Goal: Task Accomplishment & Management: Manage account settings

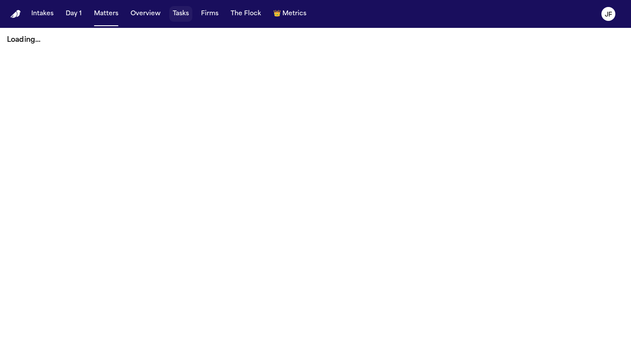
click at [182, 18] on button "Tasks" at bounding box center [180, 14] width 23 height 16
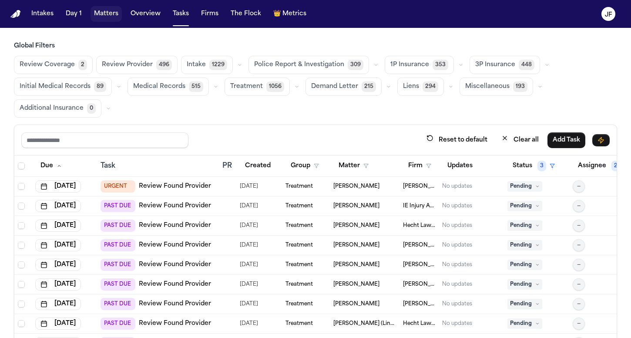
click at [104, 16] on button "Matters" at bounding box center [106, 14] width 31 height 16
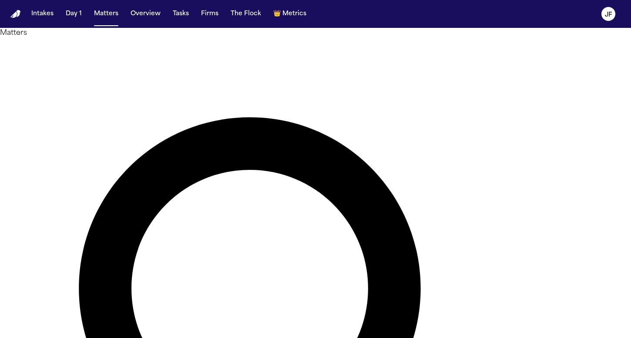
type input "*"
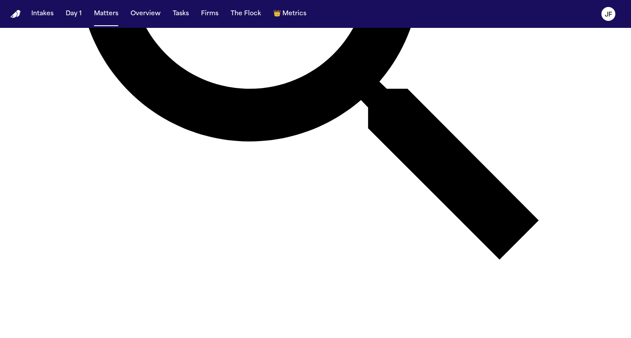
scroll to position [318, 0]
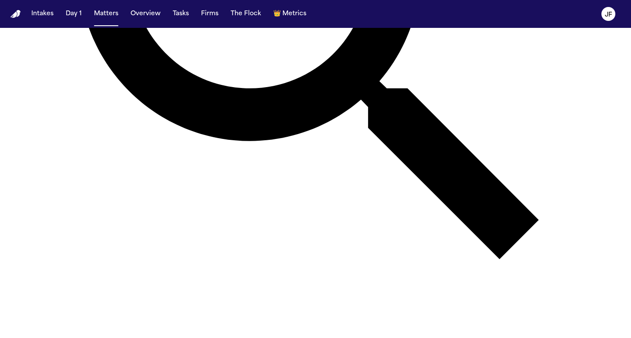
type input "****"
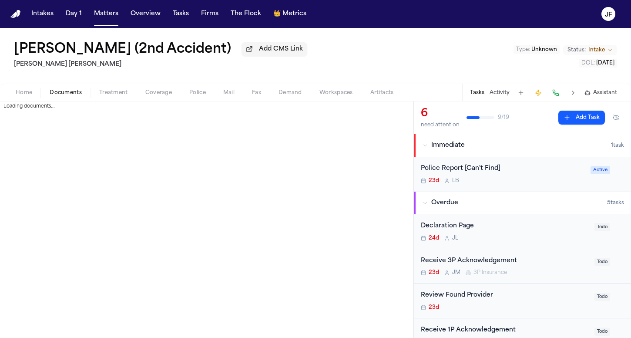
click at [74, 96] on span "Documents" at bounding box center [66, 92] width 32 height 7
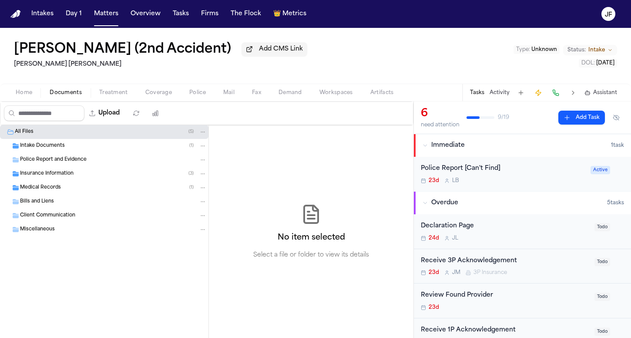
click at [59, 157] on div "Police Report and Evidence" at bounding box center [104, 160] width 209 height 14
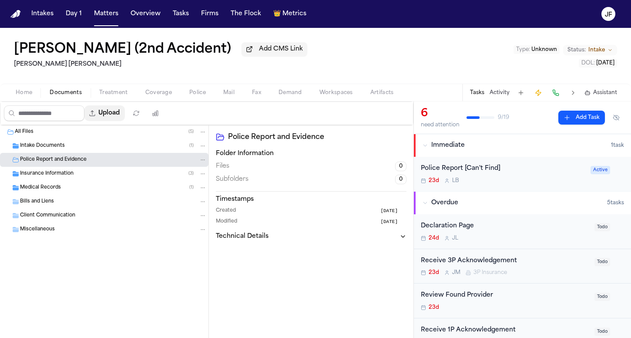
click at [125, 115] on button "Upload" at bounding box center [104, 113] width 40 height 16
select select "**********"
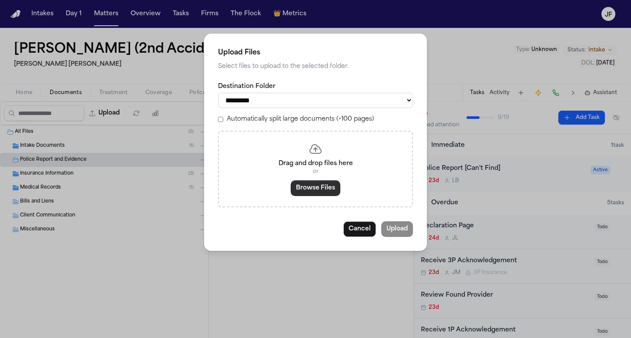
click at [321, 196] on div "Drag and drop files here or Browse Files" at bounding box center [315, 169] width 195 height 77
click at [320, 188] on button "Browse Files" at bounding box center [316, 188] width 50 height 16
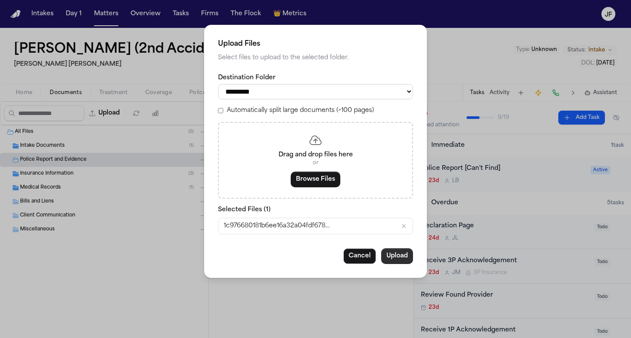
click at [391, 260] on button "Upload" at bounding box center [397, 256] width 32 height 16
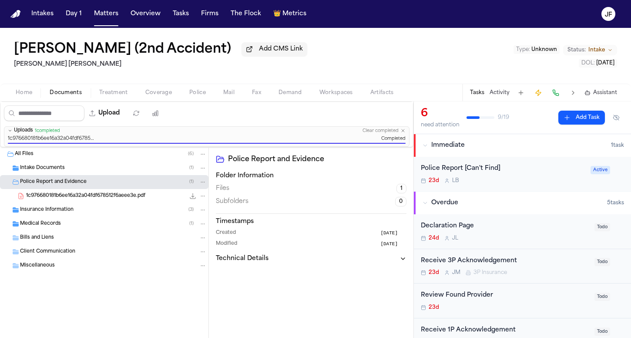
click at [0, 0] on span "170.1 KB • PDF" at bounding box center [0, 0] width 0 height 0
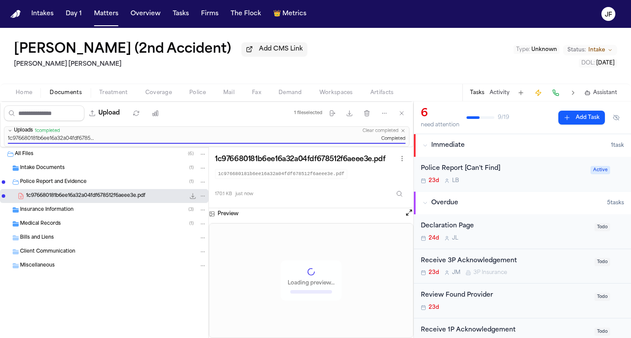
click at [206, 196] on icon "File: 1c976680181b6ee16a32a04fdf678512f6aeee3e.pdf" at bounding box center [203, 196] width 6 height 6
click at [199, 215] on button "Rename" at bounding box center [203, 214] width 60 height 16
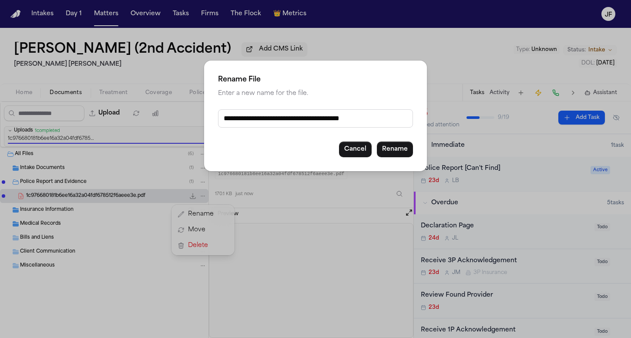
drag, startPoint x: 386, startPoint y: 119, endPoint x: 174, endPoint y: 119, distance: 212.5
click at [174, 119] on div "**********" at bounding box center [315, 169] width 631 height 338
drag, startPoint x: 223, startPoint y: 118, endPoint x: 341, endPoint y: 119, distance: 118.9
click at [341, 119] on input "**********" at bounding box center [315, 118] width 195 height 18
click at [345, 121] on input "**********" at bounding box center [315, 118] width 195 height 18
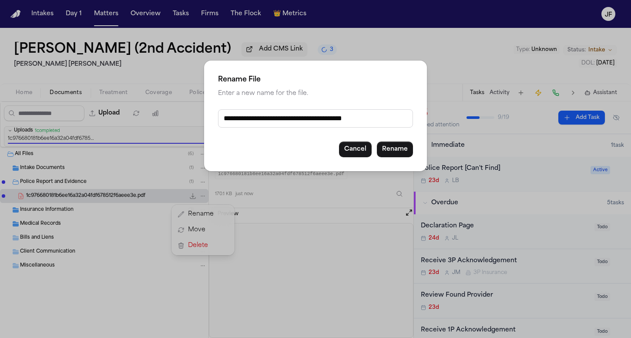
drag, startPoint x: 224, startPoint y: 119, endPoint x: 375, endPoint y: 121, distance: 150.2
click at [375, 121] on input "**********" at bounding box center [315, 118] width 195 height 18
type input "**********"
click at [391, 148] on button "Rename" at bounding box center [395, 150] width 36 height 16
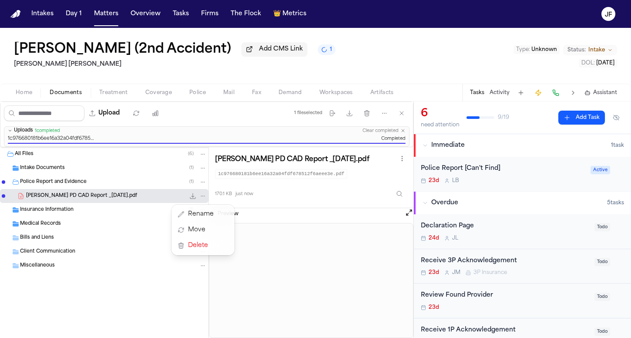
click at [477, 177] on div "Upload 1 file selected Move files Download files Delete files More actions Clea…" at bounding box center [315, 219] width 631 height 236
click at [479, 175] on div "Police Report [Can't Find] 23d L B" at bounding box center [503, 174] width 165 height 20
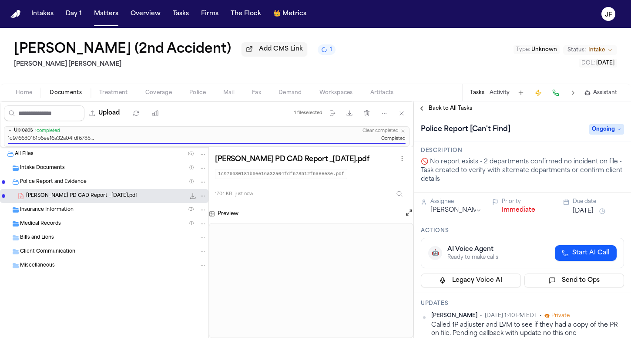
click at [594, 134] on span "Ongoing" at bounding box center [607, 129] width 35 height 10
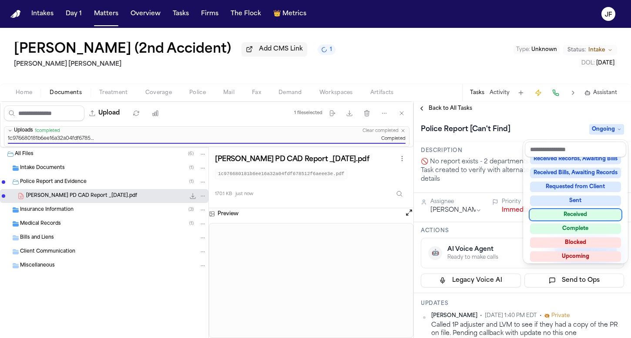
click at [568, 214] on div "Received" at bounding box center [575, 214] width 91 height 10
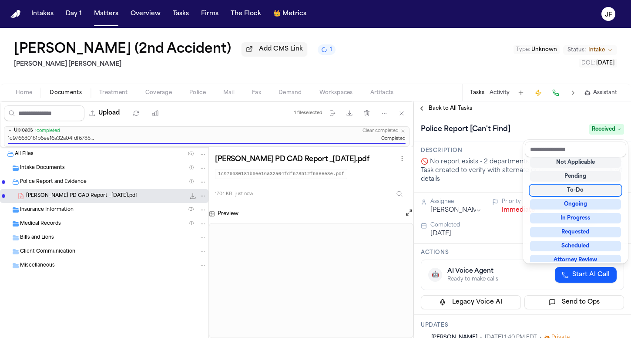
click at [521, 108] on div "**********" at bounding box center [522, 219] width 217 height 236
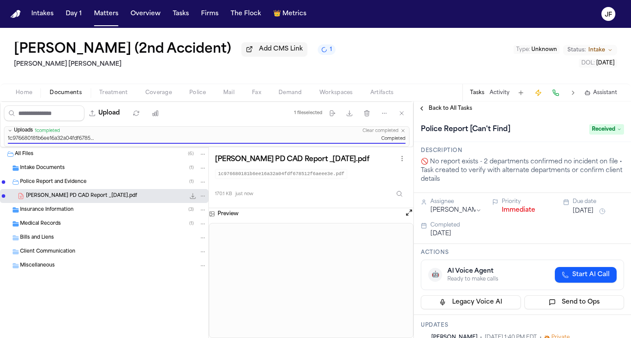
click at [438, 101] on div "Home Documents Treatment Coverage Police Mail Fax Demand Workspaces Artifacts T…" at bounding box center [315, 92] width 631 height 17
click at [439, 106] on span "Back to All Tasks" at bounding box center [451, 108] width 44 height 7
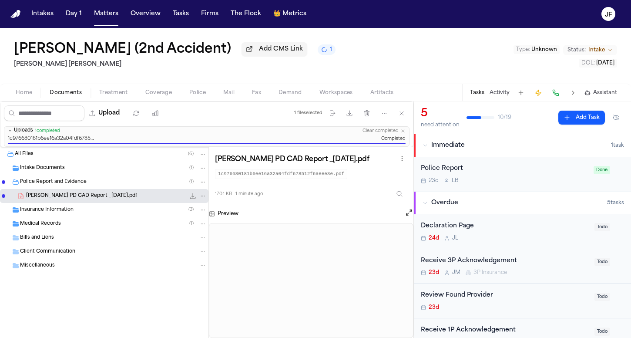
click at [84, 219] on div "Medical Records ( 1 )" at bounding box center [104, 224] width 209 height 14
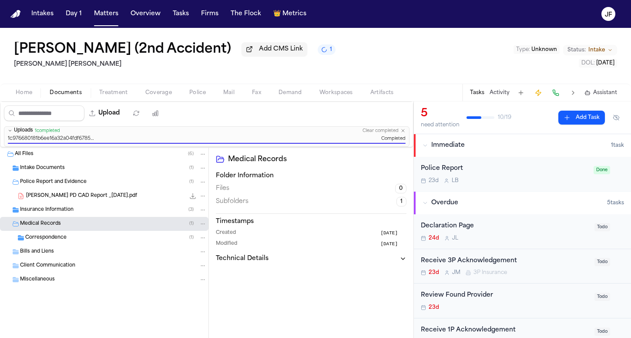
click at [86, 213] on div "Insurance Information ( 3 )" at bounding box center [113, 210] width 187 height 8
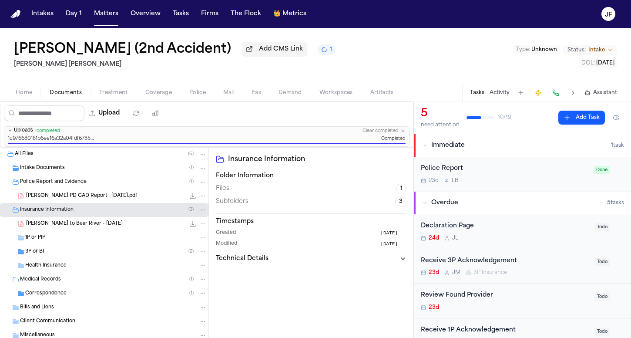
click at [85, 238] on div "1P or PIP" at bounding box center [116, 238] width 182 height 8
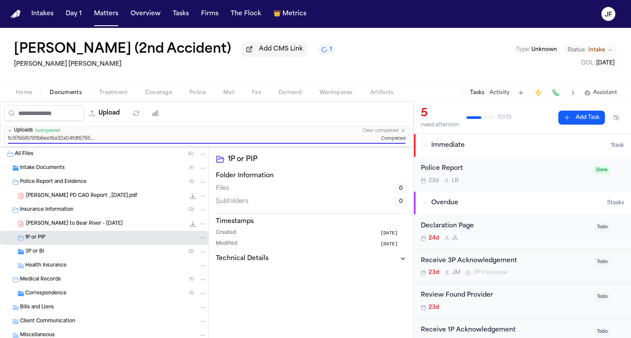
click at [81, 258] on div "3P or BI ( 2 )" at bounding box center [104, 252] width 209 height 14
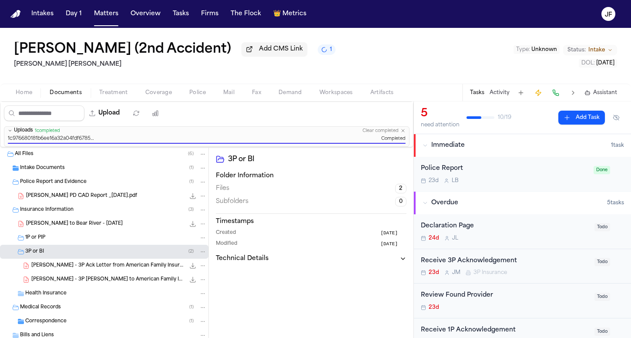
click at [142, 267] on span "[PERSON_NAME] - 3P Ack Letter from American Family Insurance Company - [DATE]" at bounding box center [108, 265] width 154 height 7
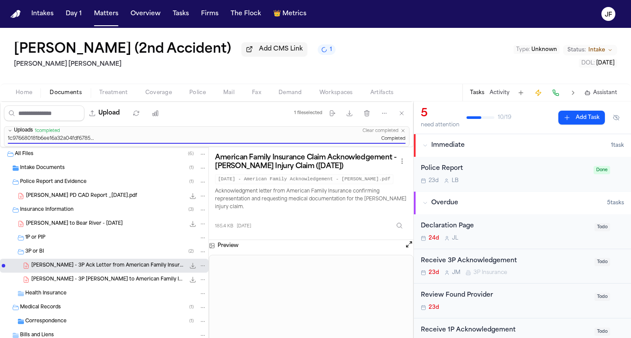
click at [489, 262] on div "Receive 3P Acknowledgement" at bounding box center [505, 261] width 169 height 10
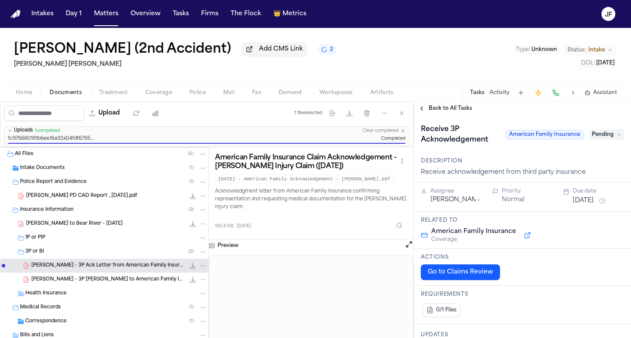
click at [604, 139] on span "Pending" at bounding box center [607, 134] width 35 height 10
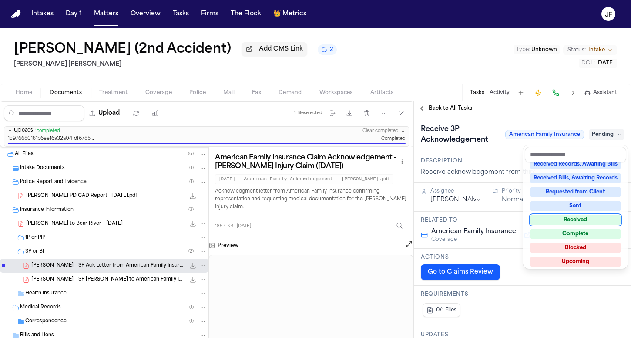
click at [568, 219] on div "Received" at bounding box center [575, 220] width 91 height 10
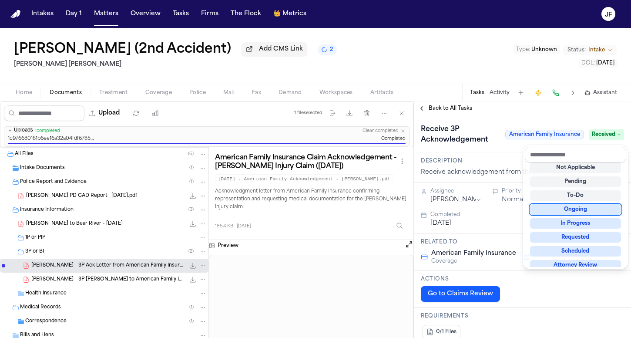
click at [495, 123] on div "Receive 3P Acknowledgement American Family Insurance Received" at bounding box center [522, 133] width 217 height 37
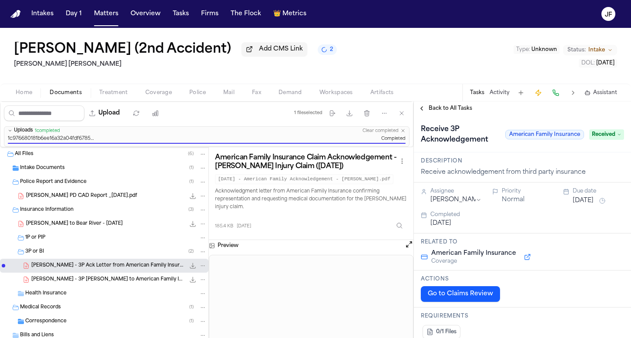
click at [456, 121] on div "Receive 3P Acknowledgement American Family Insurance Received" at bounding box center [522, 133] width 217 height 37
click at [459, 105] on div "Back to All Tasks" at bounding box center [522, 108] width 217 height 14
click at [459, 108] on span "Back to All Tasks" at bounding box center [451, 108] width 44 height 7
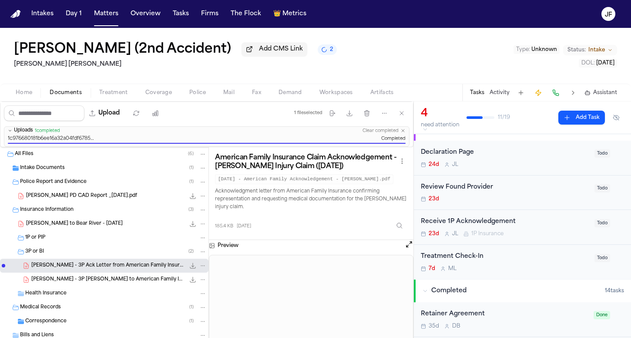
scroll to position [56, 0]
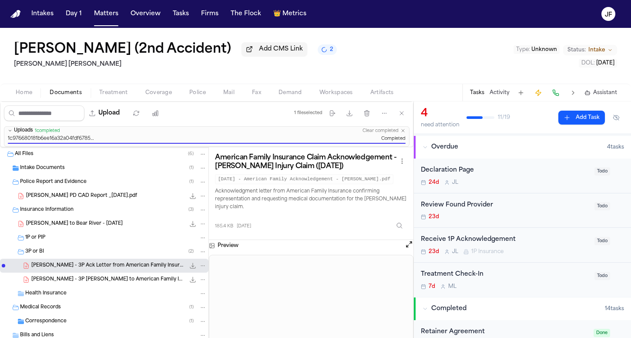
click at [110, 255] on div "3P or BI ( 2 )" at bounding box center [116, 252] width 182 height 8
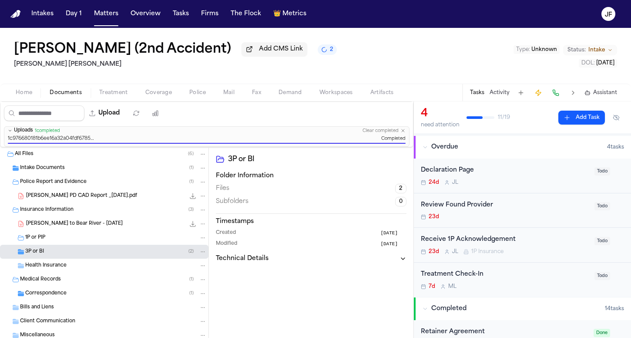
click at [110, 246] on div "3P or BI ( 2 )" at bounding box center [104, 252] width 209 height 14
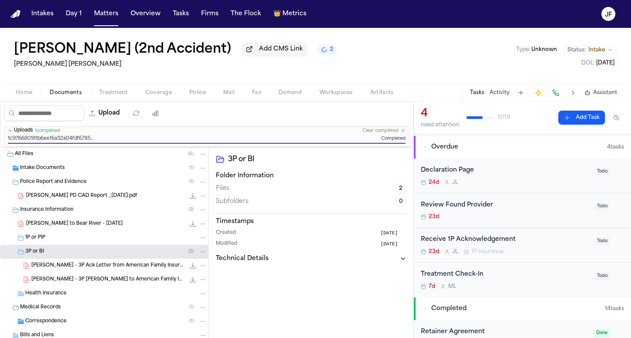
click at [110, 240] on div "1P or PIP" at bounding box center [116, 238] width 182 height 8
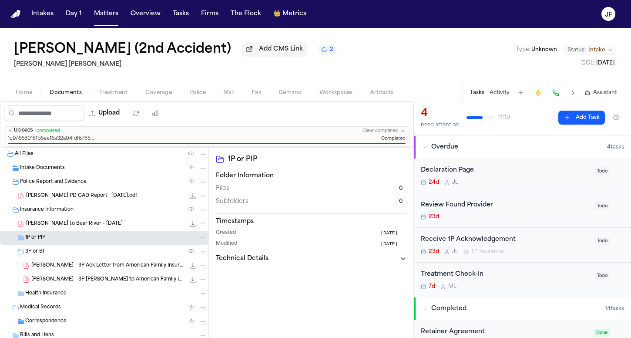
click at [107, 262] on div "[PERSON_NAME] - 3P Ack Letter from American Family Insurance Company - [DATE] 1…" at bounding box center [104, 266] width 209 height 14
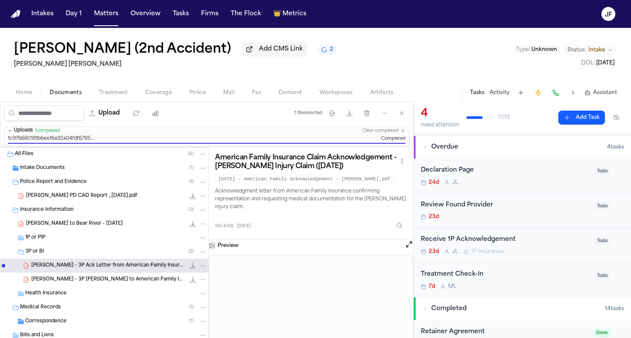
click at [111, 242] on div "1P or PIP" at bounding box center [116, 238] width 182 height 8
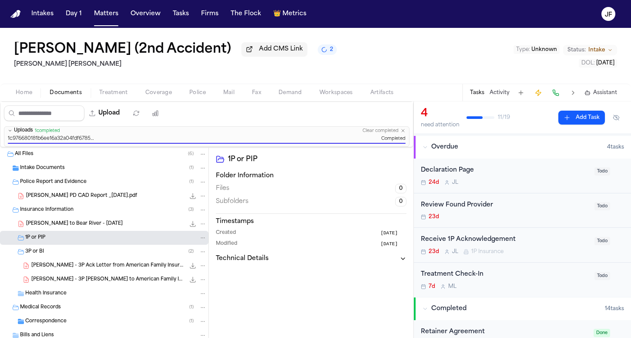
click at [112, 253] on div "3P or BI ( 2 )" at bounding box center [116, 252] width 182 height 8
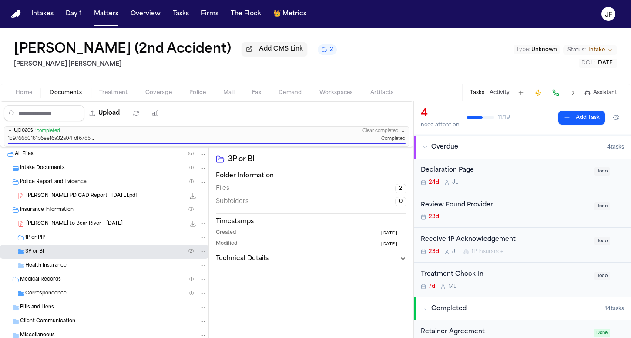
click at [113, 244] on div "1P or PIP" at bounding box center [104, 238] width 209 height 14
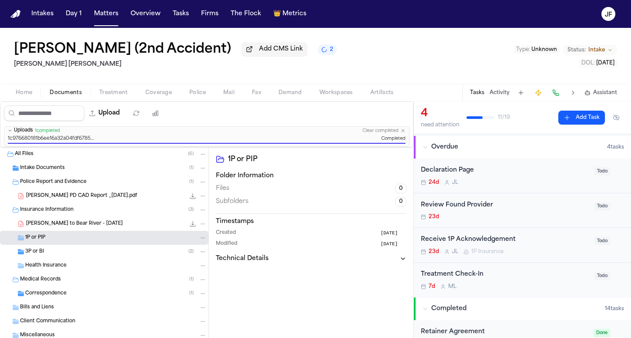
click at [117, 221] on div "[PERSON_NAME] to Bear River - [DATE] 228.4 KB • PDF" at bounding box center [116, 223] width 181 height 9
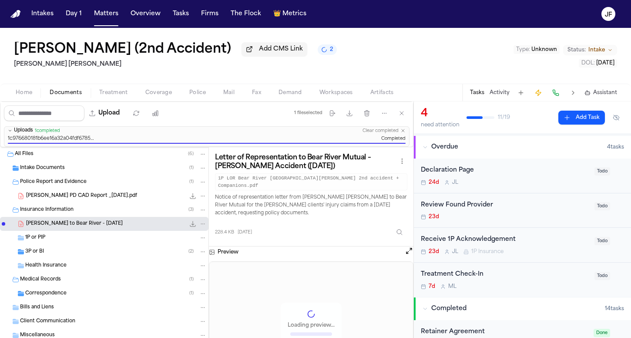
click at [119, 216] on div "Insurance Information ( 3 )" at bounding box center [104, 210] width 209 height 14
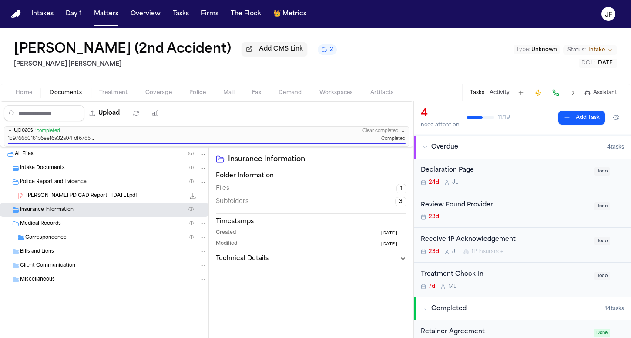
click at [115, 183] on div "Police Report and Evidence ( 1 )" at bounding box center [113, 182] width 187 height 8
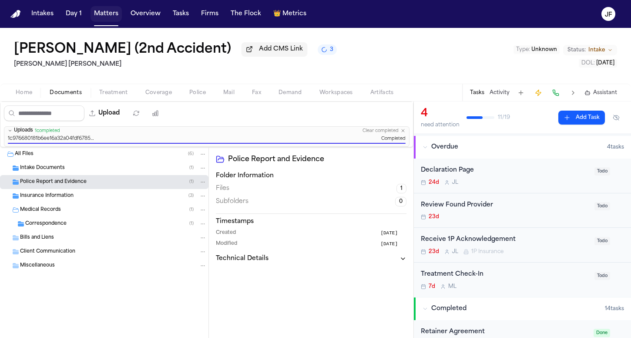
click at [101, 17] on button "Matters" at bounding box center [106, 14] width 31 height 16
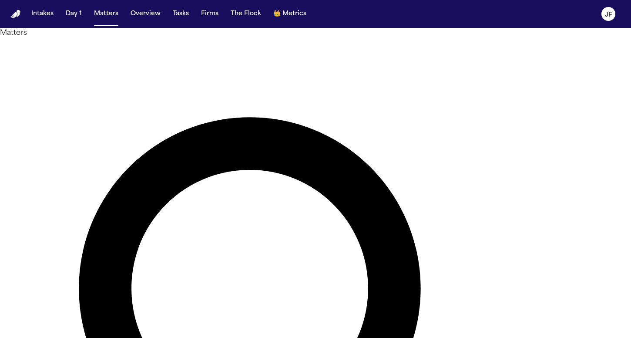
drag, startPoint x: 295, startPoint y: 54, endPoint x: 178, endPoint y: 36, distance: 118.1
type input "******"
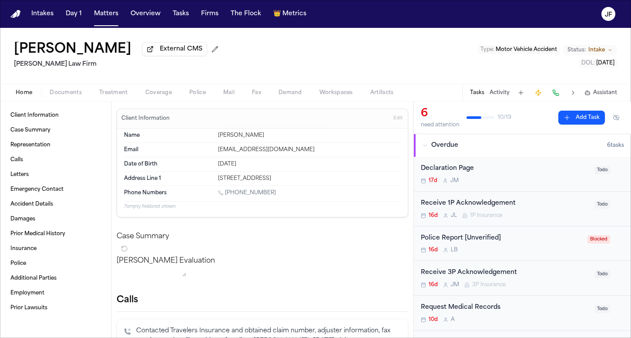
click at [60, 93] on span "Documents" at bounding box center [66, 92] width 32 height 7
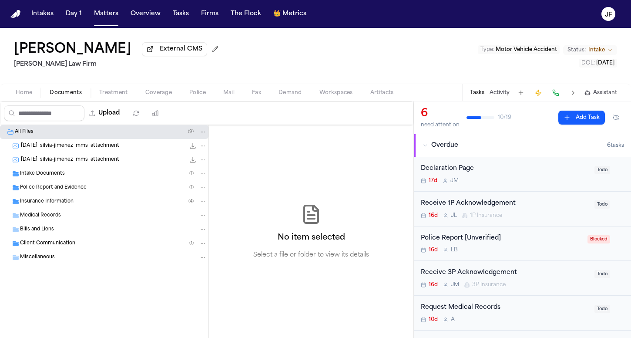
click at [50, 178] on div "Intake Documents ( 1 )" at bounding box center [113, 174] width 187 height 8
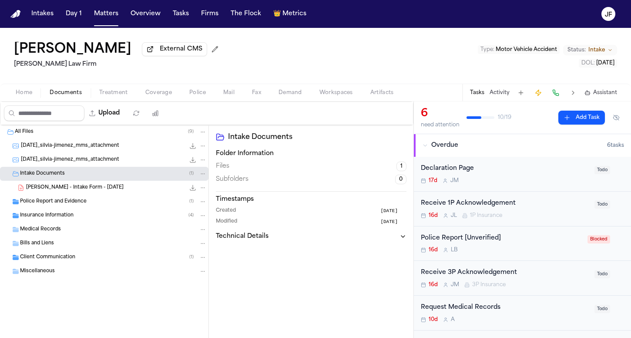
click at [52, 209] on div "Police Report and Evidence ( 1 )" at bounding box center [104, 202] width 209 height 14
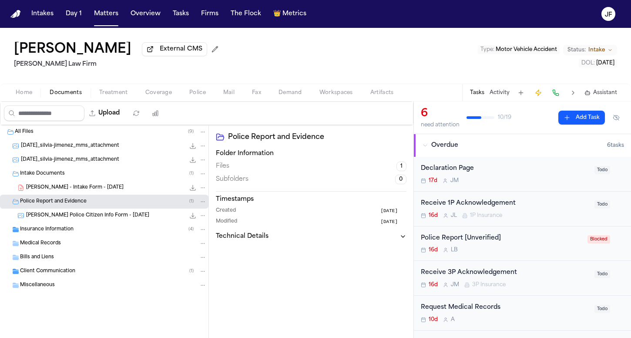
click at [61, 222] on div "[PERSON_NAME] Police Citizen Info Form - [DATE] 3.9 MB • PNG" at bounding box center [104, 216] width 209 height 14
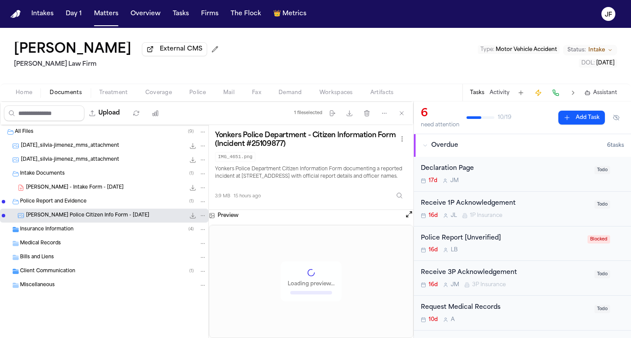
click at [143, 192] on div "[PERSON_NAME] - Intake Form - [DATE] 22.4 KB • PDF" at bounding box center [116, 187] width 181 height 9
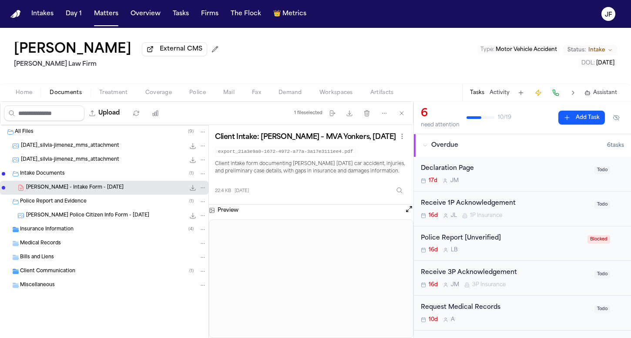
click at [195, 190] on icon "File: S. Jimenez - Intake Form - 8.26.25" at bounding box center [192, 187] width 7 height 7
click at [66, 236] on div "Insurance Information ( 4 )" at bounding box center [104, 230] width 209 height 14
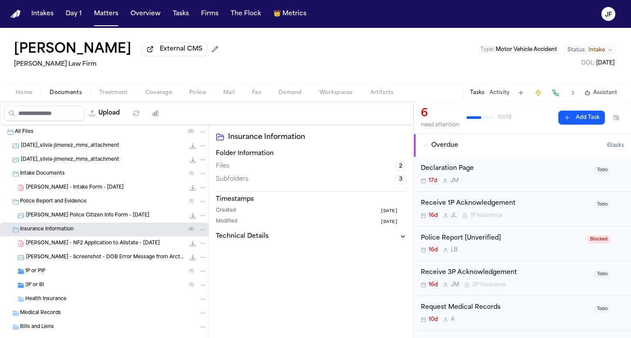
click at [67, 250] on div "[PERSON_NAME] - NF2 Application to Allstate - [DATE] 409.1 KB • PDF" at bounding box center [104, 243] width 209 height 14
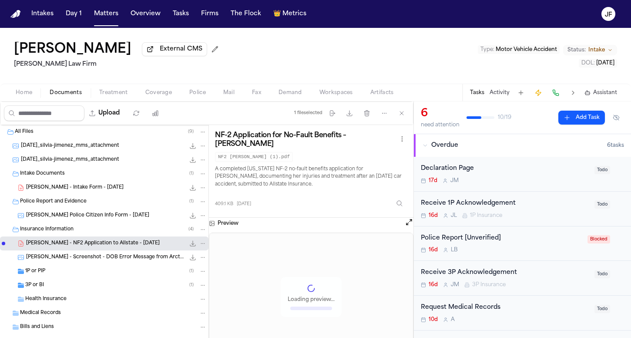
click at [71, 263] on div "[PERSON_NAME] - Screenshot - DOB Error Message from Arctrieval [PERSON_NAME] Le…" at bounding box center [104, 257] width 209 height 14
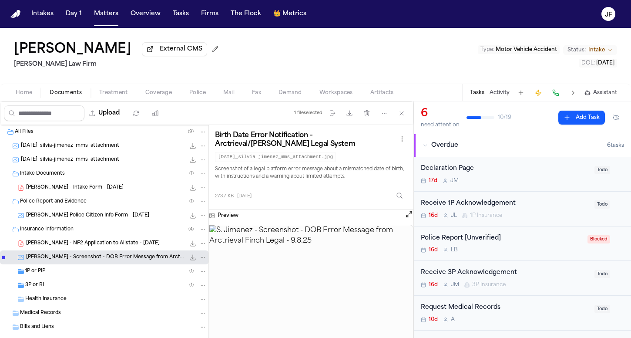
click at [94, 269] on div "1P or PIP ( 1 )" at bounding box center [116, 271] width 182 height 8
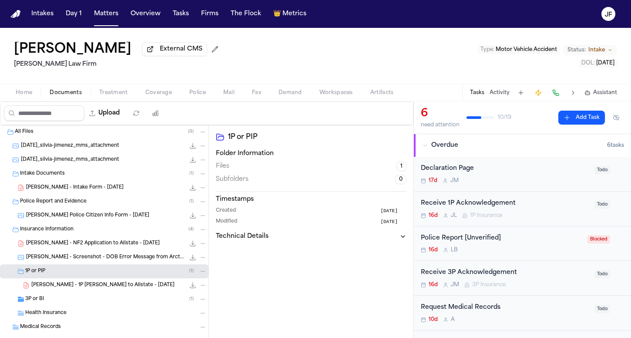
click at [93, 289] on span "[PERSON_NAME] - 1P [PERSON_NAME] to Allstate - [DATE]" at bounding box center [102, 285] width 143 height 7
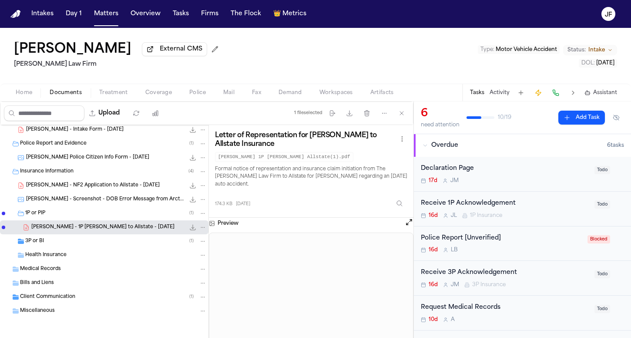
scroll to position [60, 0]
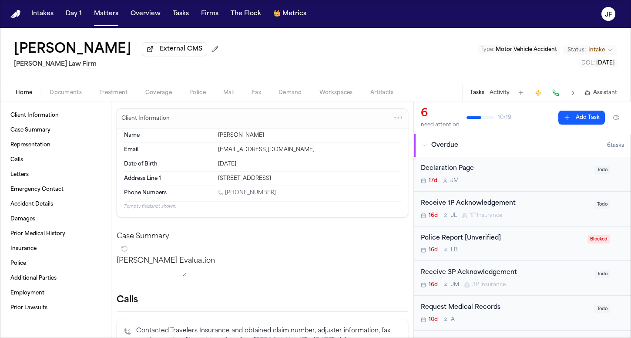
click at [31, 90] on span "Home" at bounding box center [24, 92] width 17 height 7
click at [476, 240] on div "Police Report [Unverified]" at bounding box center [502, 238] width 162 height 10
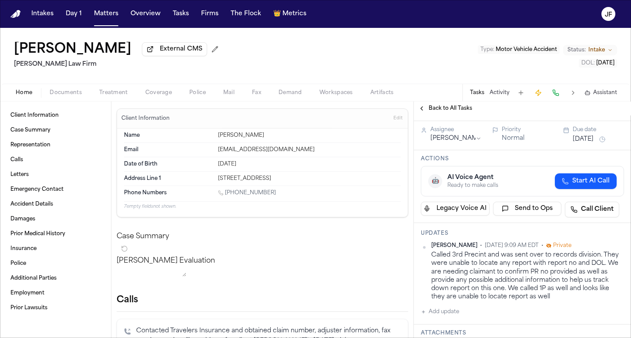
scroll to position [69, 0]
click at [430, 110] on span "Back to All Tasks" at bounding box center [451, 108] width 44 height 7
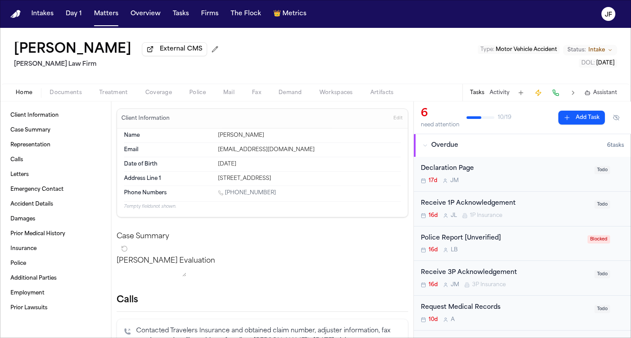
click at [74, 85] on div "Home Documents Treatment Coverage Police Mail Fax Demand Workspaces Artifacts T…" at bounding box center [315, 92] width 631 height 17
click at [74, 94] on span "Documents" at bounding box center [66, 92] width 32 height 7
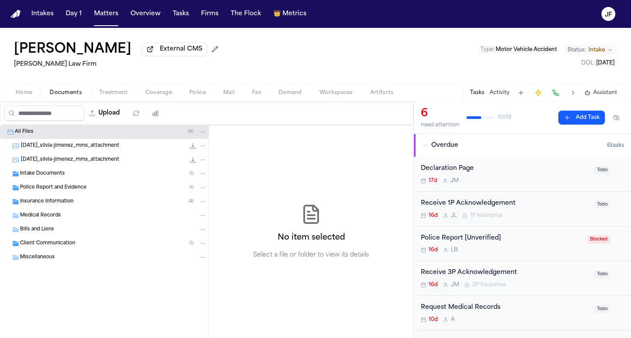
click at [62, 201] on span "Insurance Information" at bounding box center [47, 201] width 54 height 7
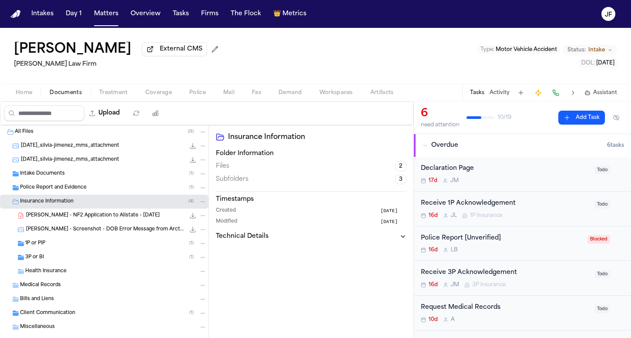
click at [67, 190] on span "Police Report and Evidence" at bounding box center [53, 187] width 67 height 7
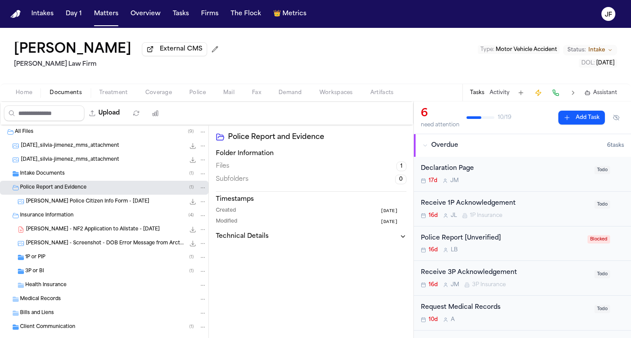
click at [160, 54] on span "External CMS" at bounding box center [181, 49] width 43 height 9
click at [153, 100] on div "Home Documents Treatment Coverage Police Mail Fax Demand Workspaces Artifacts T…" at bounding box center [315, 92] width 631 height 17
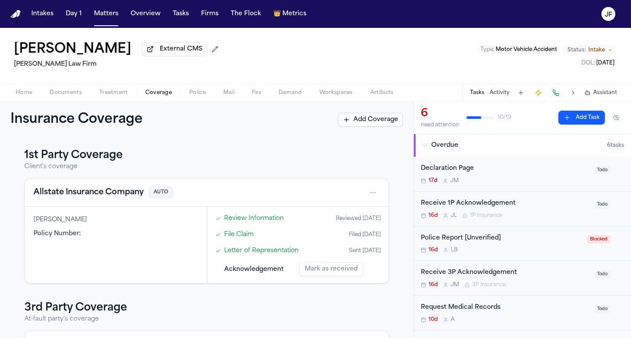
click at [126, 194] on button "Allstate Insurance Company" at bounding box center [89, 192] width 110 height 12
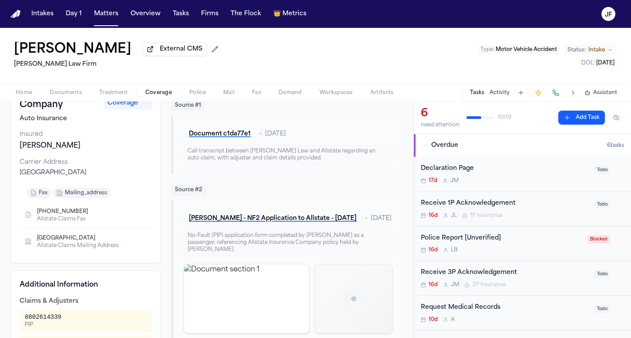
scroll to position [89, 0]
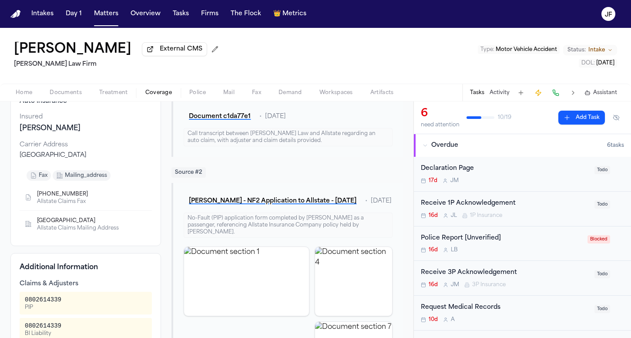
click at [202, 83] on div "[PERSON_NAME] External CMS [PERSON_NAME] Law Firm Type : Motor Vehicle Accident…" at bounding box center [315, 56] width 631 height 56
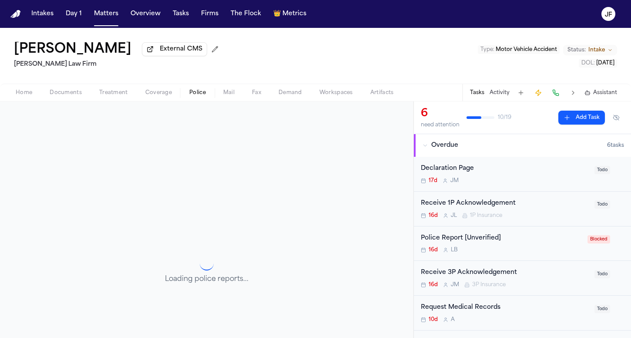
click at [202, 92] on span "Police" at bounding box center [197, 92] width 17 height 7
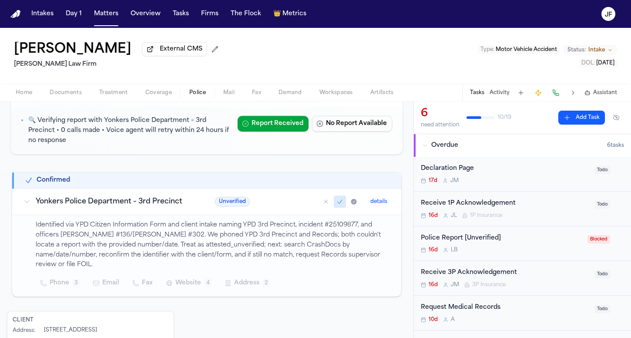
scroll to position [99, 0]
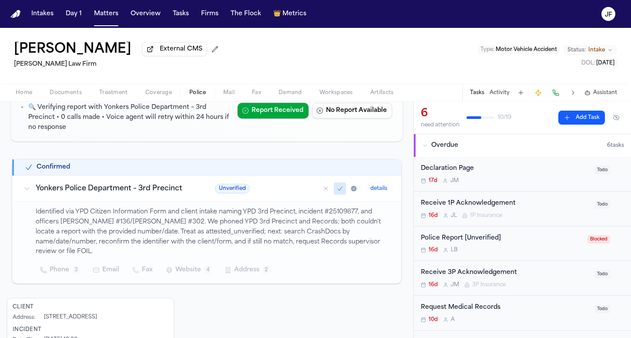
click at [65, 265] on span "Phone" at bounding box center [60, 270] width 20 height 10
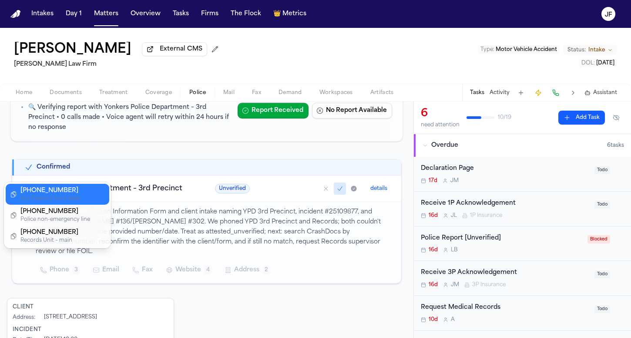
click at [68, 192] on div "[PHONE_NUMBER]" at bounding box center [55, 190] width 70 height 9
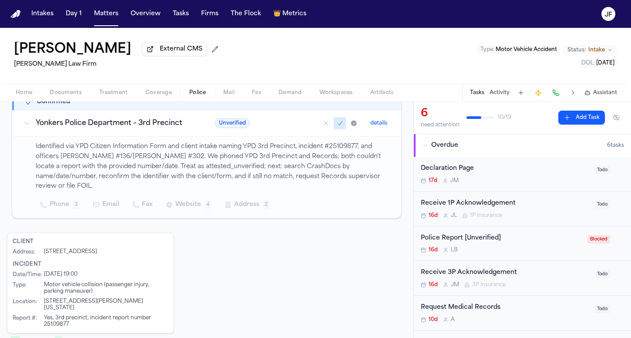
scroll to position [156, 0]
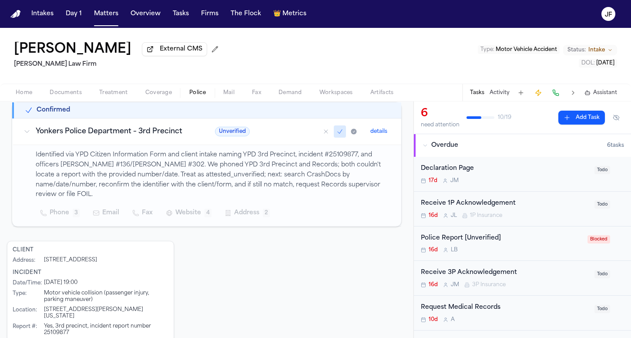
click at [66, 193] on div "Identified via YPD Citizen Information Form and client intake naming YPD 3rd Pr…" at bounding box center [213, 185] width 355 height 71
click at [66, 208] on span "Phone" at bounding box center [60, 213] width 20 height 10
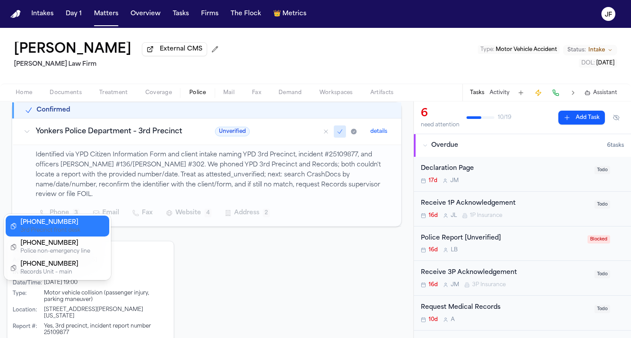
click at [53, 225] on div "[PHONE_NUMBER]" at bounding box center [55, 222] width 70 height 9
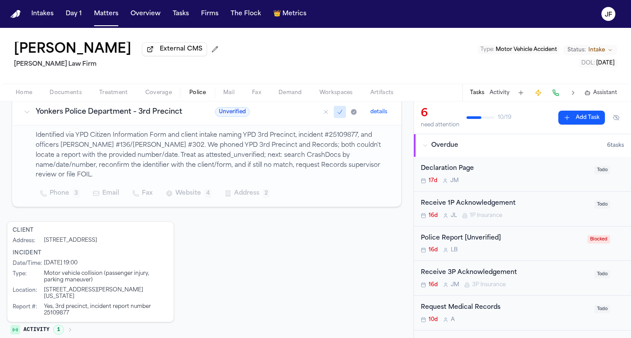
scroll to position [175, 0]
click at [61, 96] on span "Documents" at bounding box center [66, 92] width 32 height 7
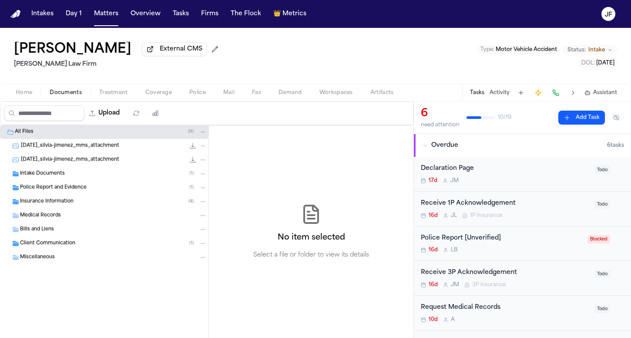
click at [64, 197] on div "Insurance Information ( 4 )" at bounding box center [104, 202] width 209 height 14
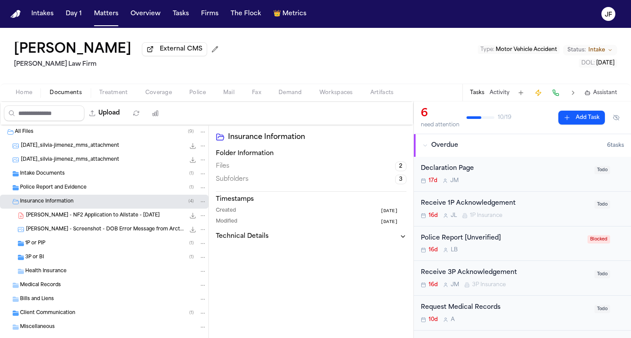
click at [66, 178] on div "Intake Documents ( 1 )" at bounding box center [113, 174] width 187 height 8
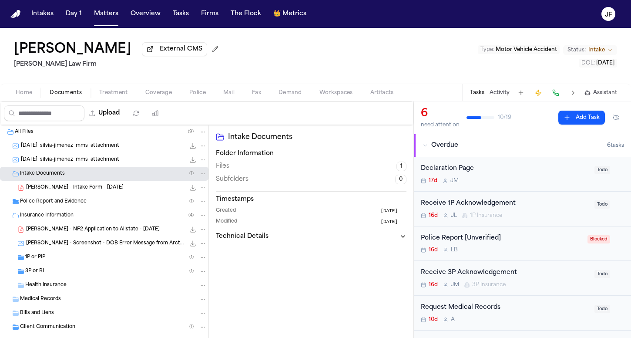
click at [68, 200] on span "Police Report and Evidence" at bounding box center [53, 201] width 67 height 7
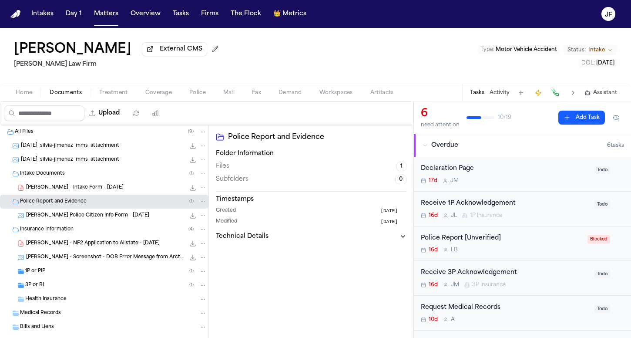
click at [71, 218] on span "[PERSON_NAME] Police Citizen Info Form - [DATE]" at bounding box center [87, 215] width 123 height 7
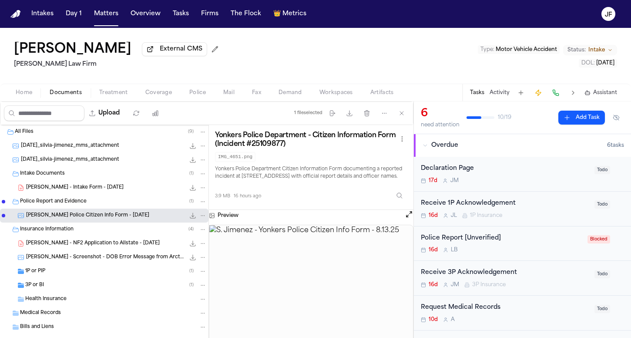
click at [189, 218] on button "File: S. Jimenez - Yonkers Police Citizen Info Form - 8.13.25" at bounding box center [193, 215] width 9 height 9
click at [163, 96] on span "Coverage" at bounding box center [158, 92] width 27 height 7
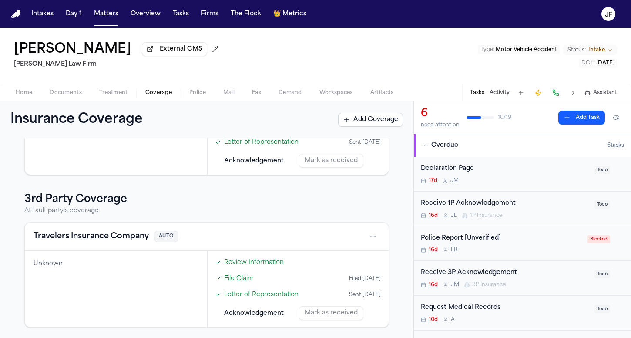
click at [199, 92] on span "Police" at bounding box center [197, 92] width 17 height 7
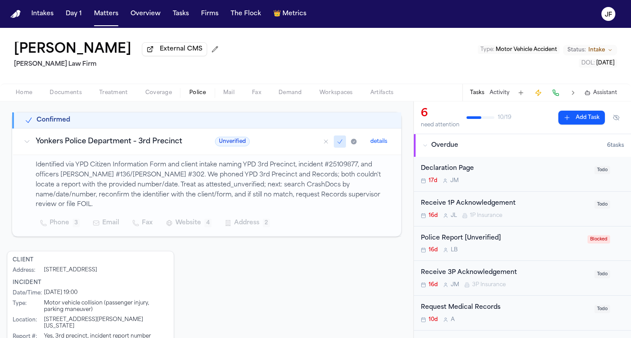
scroll to position [153, 0]
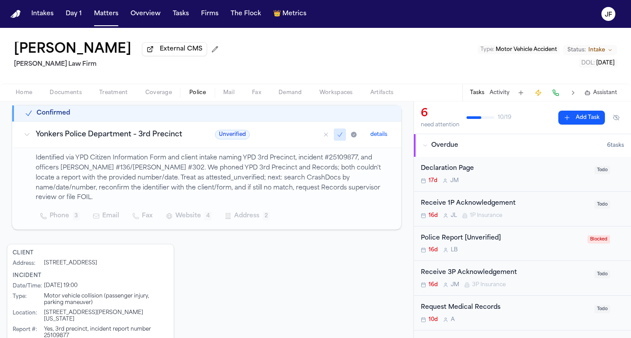
click at [57, 211] on span "Phone" at bounding box center [60, 216] width 20 height 10
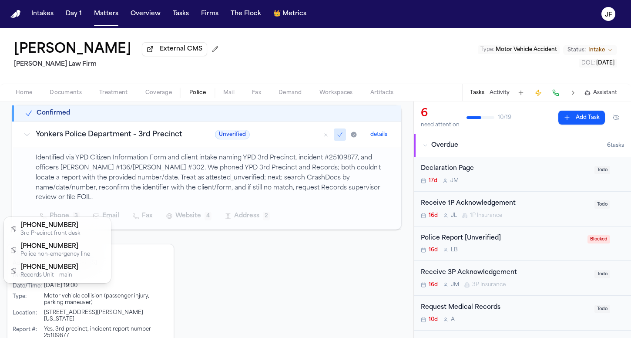
click at [259, 173] on div "Identified via YPD Citizen Information Form and client intake naming YPD 3rd Pr…" at bounding box center [213, 188] width 355 height 71
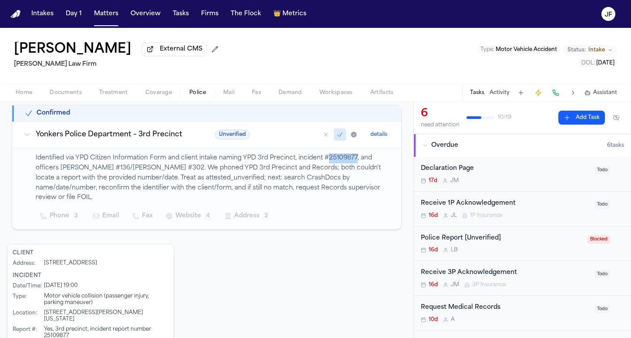
drag, startPoint x: 324, startPoint y: 160, endPoint x: 354, endPoint y: 159, distance: 29.6
click at [354, 159] on p "Identified via YPD Citizen Information Form and client intake naming YPD 3rd Pr…" at bounding box center [213, 178] width 355 height 50
click at [290, 174] on p "Identified via YPD Citizen Information Form and client intake naming YPD 3rd Pr…" at bounding box center [213, 178] width 355 height 50
drag, startPoint x: 324, startPoint y: 161, endPoint x: 351, endPoint y: 160, distance: 27.4
click at [352, 160] on p "Identified via YPD Citizen Information Form and client intake naming YPD 3rd Pr…" at bounding box center [213, 178] width 355 height 50
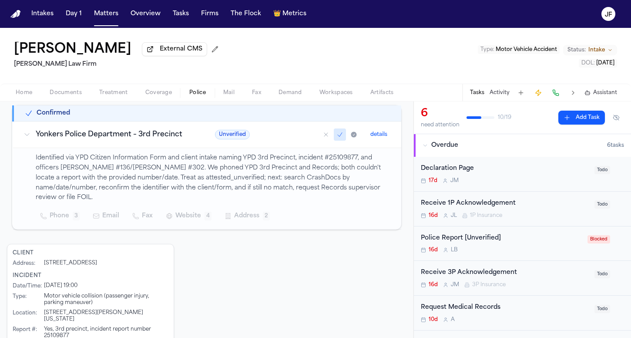
click at [305, 130] on div "Unverified details" at bounding box center [303, 134] width 176 height 12
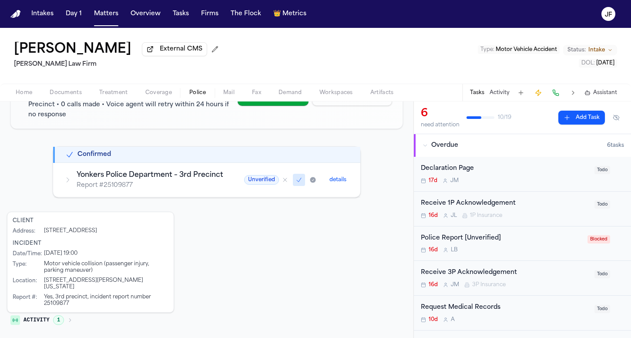
click at [208, 165] on td "Yonkers Police Department – 3rd Precinct Report # 25109877" at bounding box center [144, 180] width 180 height 34
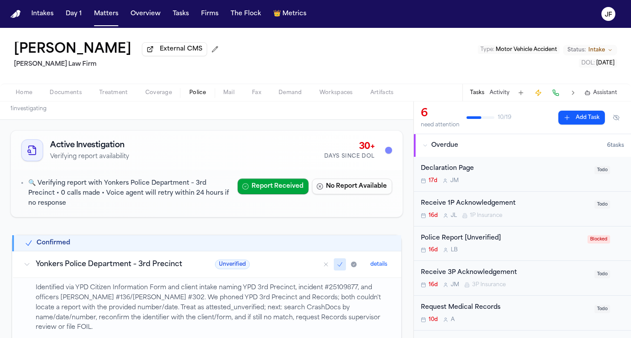
scroll to position [40, 0]
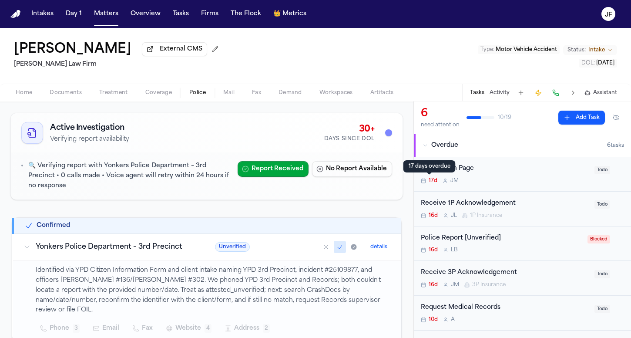
click at [468, 232] on div "Police Report [Unverified] 16d L B Blocked" at bounding box center [522, 243] width 217 height 35
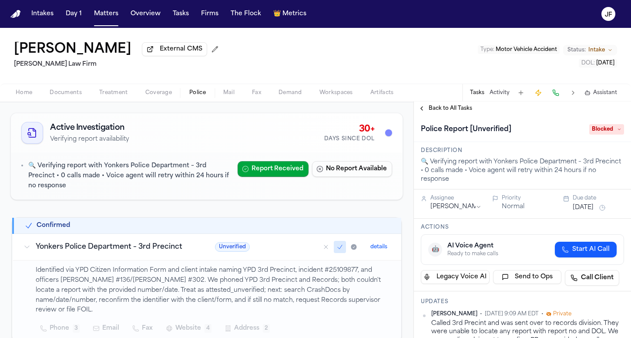
click at [582, 134] on div "Police Report [Unverified] Blocked" at bounding box center [522, 129] width 203 height 14
click at [590, 133] on span "Blocked" at bounding box center [607, 129] width 35 height 10
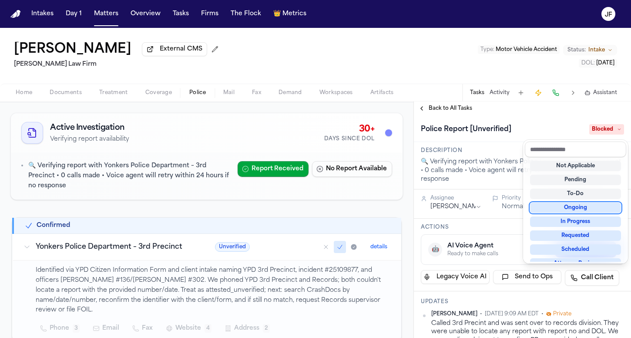
click at [569, 211] on div "Ongoing" at bounding box center [575, 207] width 91 height 10
click at [528, 125] on div "Police Report [Unverified] Ongoing" at bounding box center [522, 129] width 203 height 14
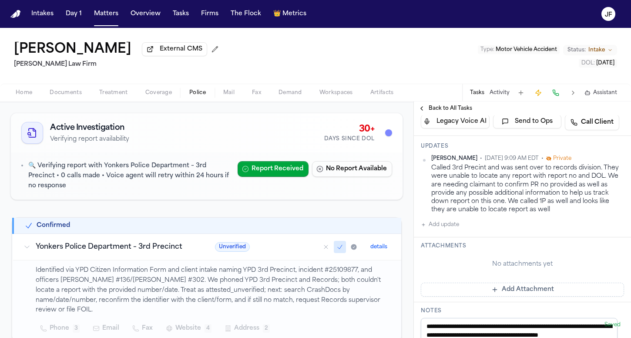
scroll to position [200, 0]
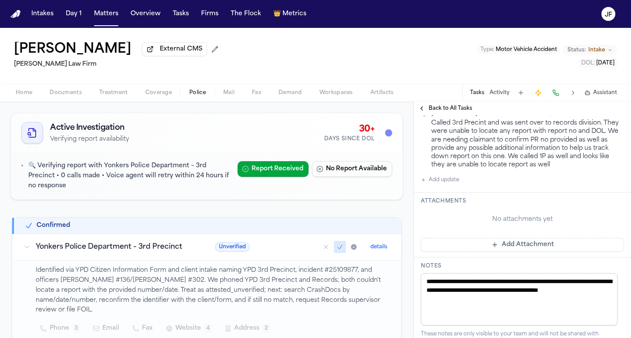
click at [449, 180] on button "Add update" at bounding box center [440, 180] width 38 height 10
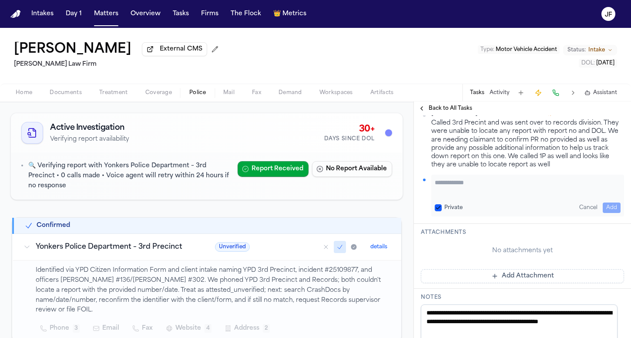
click at [486, 188] on textarea "Add your update" at bounding box center [528, 186] width 186 height 17
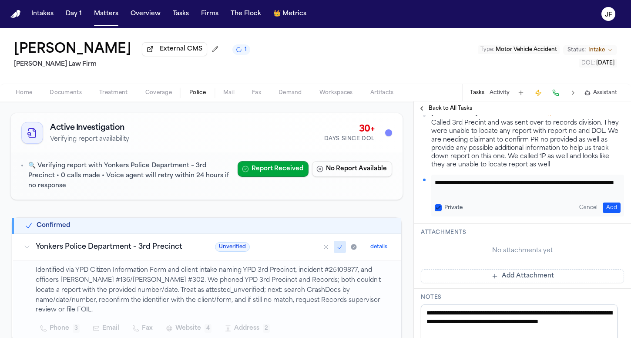
scroll to position [0, 0]
paste textarea "**********"
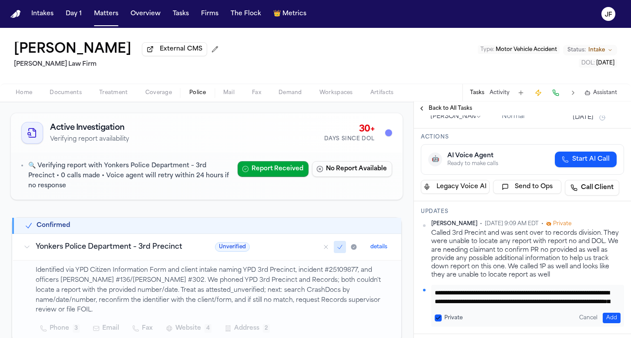
scroll to position [135, 0]
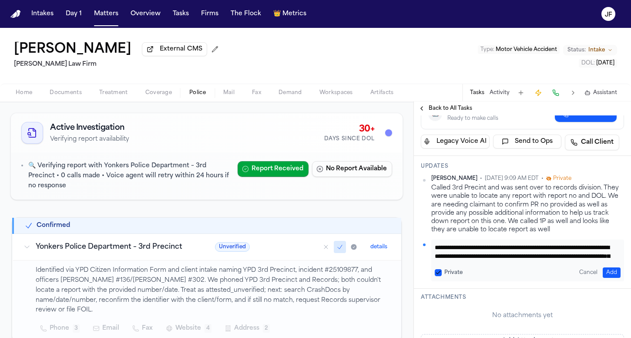
type textarea "**********"
click at [604, 273] on button "Add" at bounding box center [612, 272] width 18 height 10
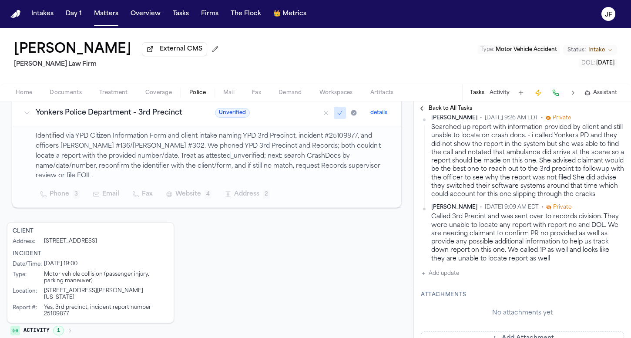
scroll to position [186, 0]
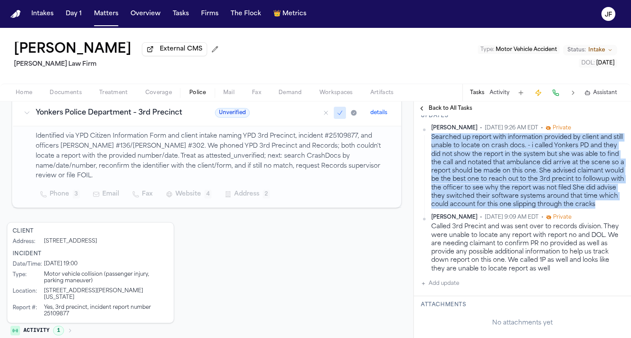
drag, startPoint x: 432, startPoint y: 137, endPoint x: 488, endPoint y: 213, distance: 94.9
click at [488, 209] on div "Searched up report with information provided by client and still unable to loca…" at bounding box center [528, 170] width 193 height 75
copy div "Searched up report with information provided by client and still unable to loca…"
click at [499, 96] on button "Activity" at bounding box center [500, 92] width 20 height 7
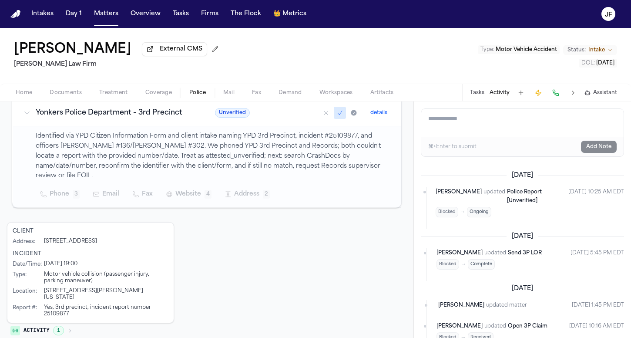
click at [492, 131] on textarea "Add a note to this matter" at bounding box center [523, 123] width 202 height 28
paste textarea "**********"
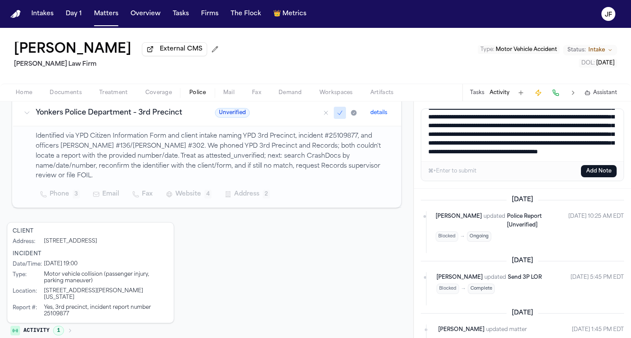
scroll to position [0, 0]
type textarea "**********"
click at [589, 169] on button "Add Note" at bounding box center [599, 171] width 36 height 12
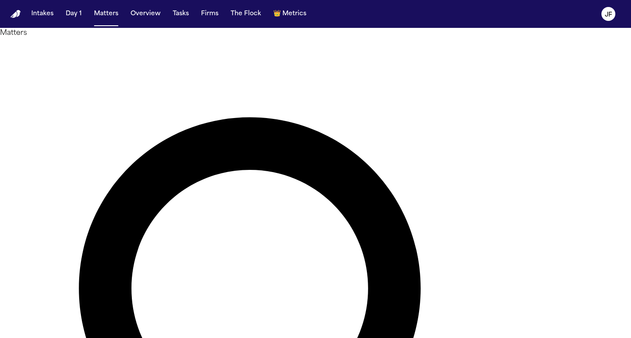
type input "******"
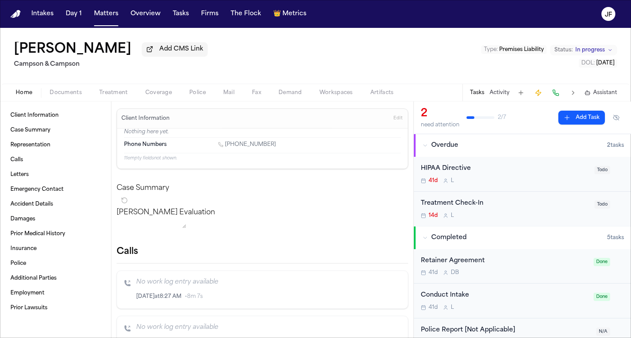
click at [57, 96] on span "Documents" at bounding box center [66, 92] width 32 height 7
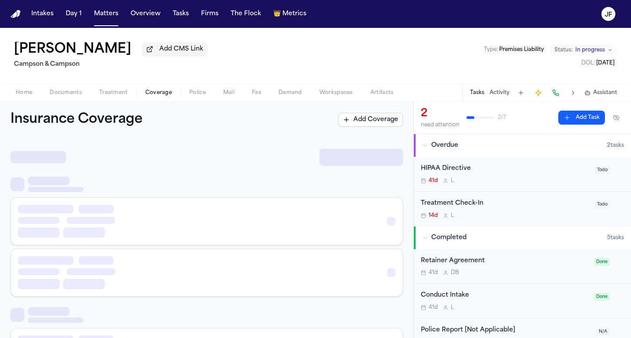
click at [154, 94] on span "Coverage" at bounding box center [158, 92] width 27 height 7
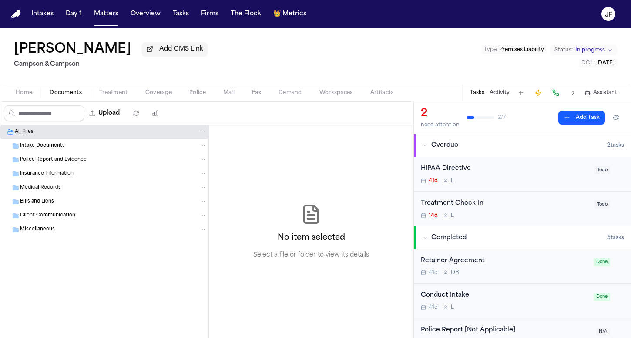
click at [55, 93] on span "Documents" at bounding box center [66, 92] width 32 height 7
click at [68, 95] on span "Documents" at bounding box center [66, 92] width 32 height 7
click at [68, 103] on div "Upload 0 files selected Move files Download files Delete files More actions Cle…" at bounding box center [207, 113] width 414 height 24
click at [68, 96] on span "Documents" at bounding box center [66, 92] width 32 height 7
click at [33, 100] on div "Home Documents Treatment Coverage Police Mail Fax Demand Workspaces Artifacts T…" at bounding box center [315, 92] width 631 height 17
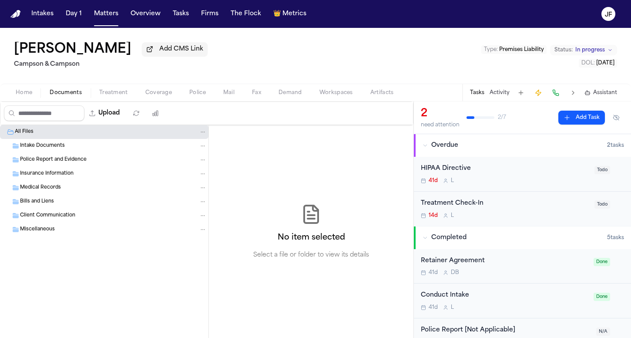
click at [29, 100] on div "Home Documents Treatment Coverage Police Mail Fax Demand Workspaces Artifacts T…" at bounding box center [315, 92] width 631 height 17
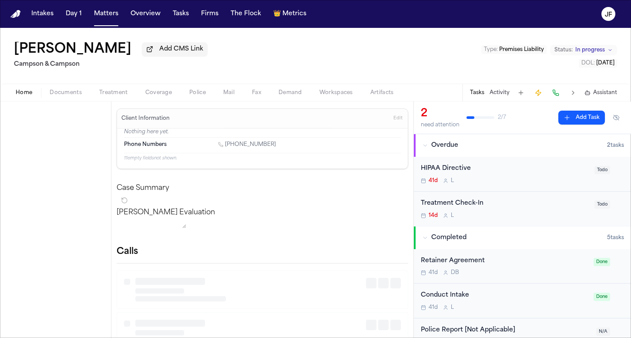
click at [29, 98] on span "button" at bounding box center [23, 97] width 27 height 1
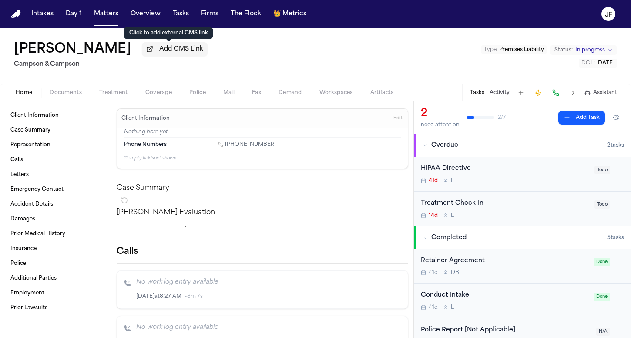
click at [170, 54] on span "Add CMS Link" at bounding box center [181, 49] width 44 height 9
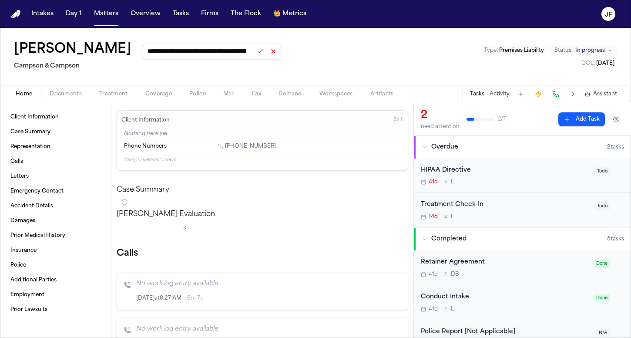
type input "**********"
click at [254, 56] on button at bounding box center [260, 51] width 12 height 12
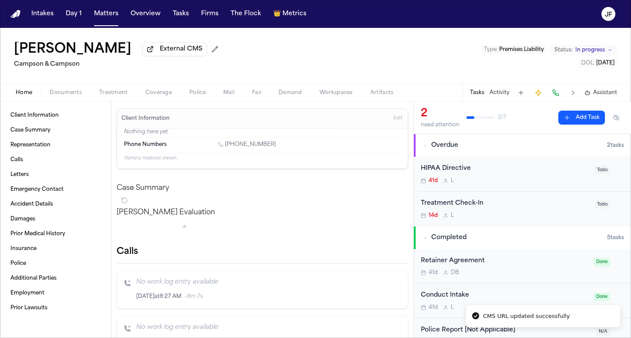
click at [283, 55] on div "Jason Mamarella External CMS Campson & Campson Type : Premises Liability Status…" at bounding box center [315, 56] width 631 height 56
click at [105, 23] on nav "Intakes Day 1 Matters Overview Tasks Firms The Flock 👑 Metrics JF" at bounding box center [315, 14] width 631 height 28
click at [105, 19] on button "Matters" at bounding box center [106, 14] width 31 height 16
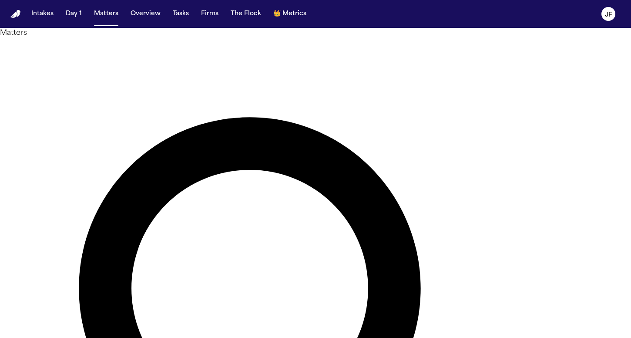
drag, startPoint x: 295, startPoint y: 46, endPoint x: 16, endPoint y: 41, distance: 279.2
type input "*********"
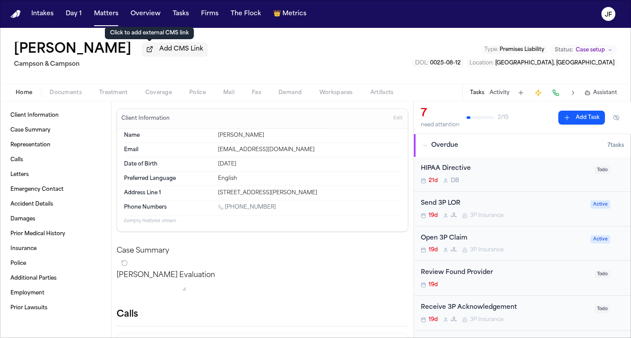
click at [152, 47] on button "Add CMS Link" at bounding box center [175, 49] width 66 height 14
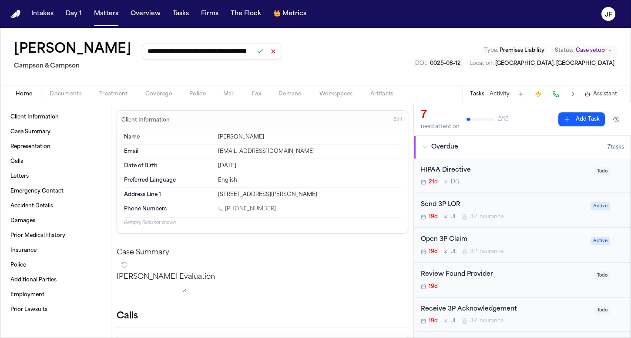
type input "**********"
click at [254, 55] on button at bounding box center [260, 51] width 12 height 12
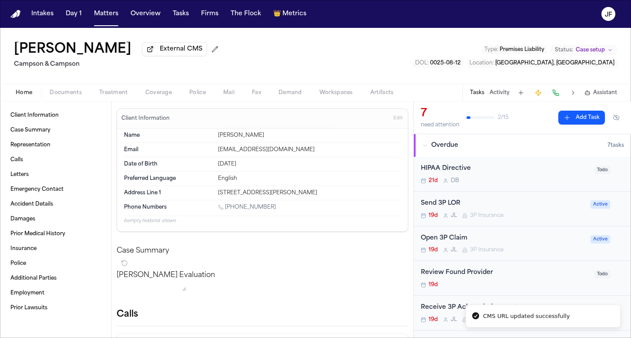
click at [277, 55] on div "Mary Kamitsis External CMS Campson & Campson Type : Premises Liability Status: …" at bounding box center [315, 56] width 631 height 56
click at [72, 92] on span "Documents" at bounding box center [66, 92] width 32 height 7
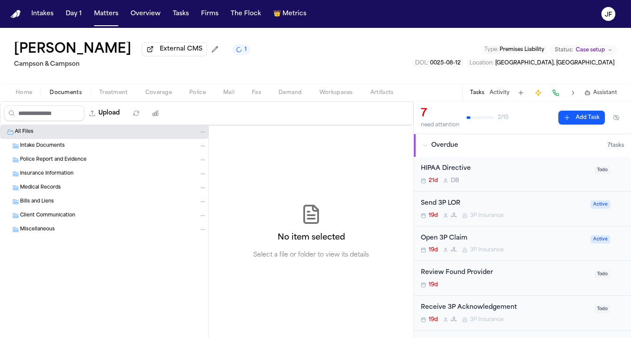
click at [500, 101] on div "Tasks Activity Assistant" at bounding box center [543, 92] width 162 height 17
click at [500, 96] on button "Activity" at bounding box center [500, 92] width 20 height 7
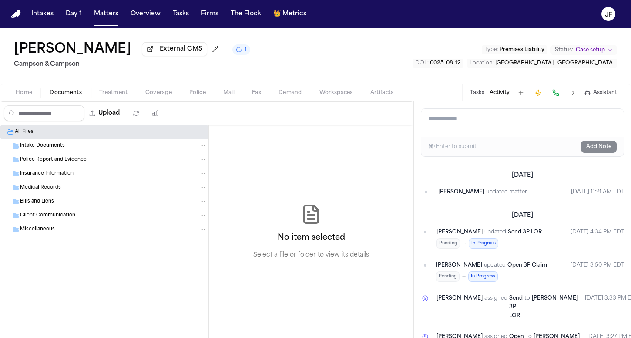
click at [491, 121] on textarea "Add a note to this matter" at bounding box center [523, 123] width 202 height 28
paste textarea "**********"
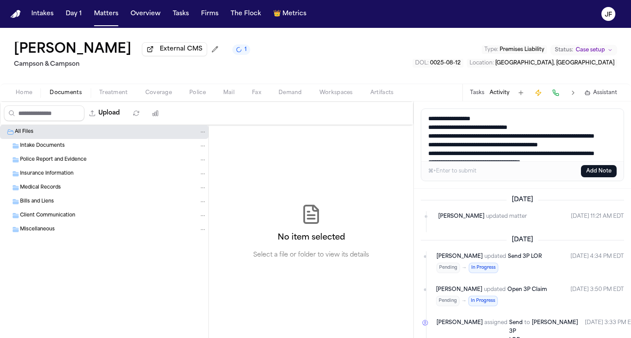
type textarea "**********"
click at [600, 171] on button "Add Note" at bounding box center [599, 171] width 36 height 12
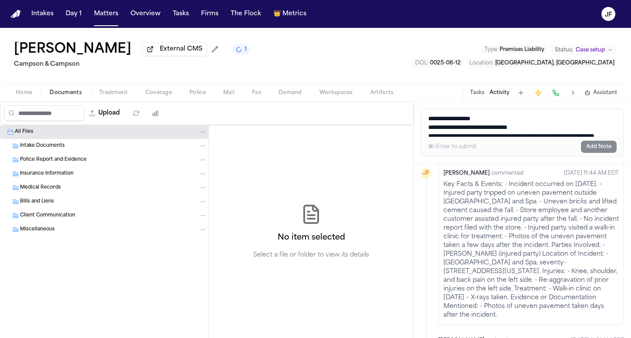
scroll to position [29, 0]
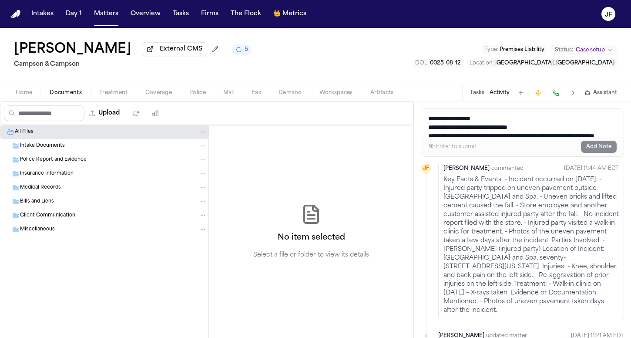
click at [483, 216] on p "Key Facts & Events: - Incident occurred on 07 July 2025. - Injured party trippe…" at bounding box center [531, 244] width 175 height 139
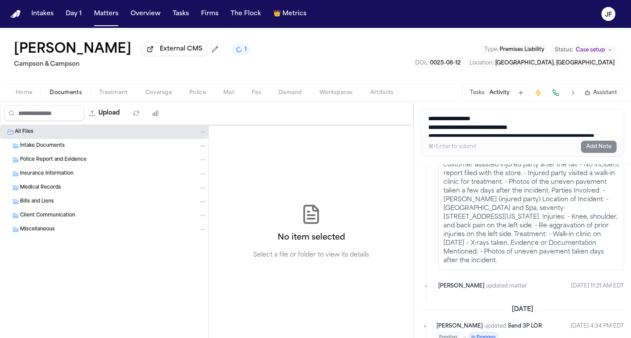
scroll to position [74, 0]
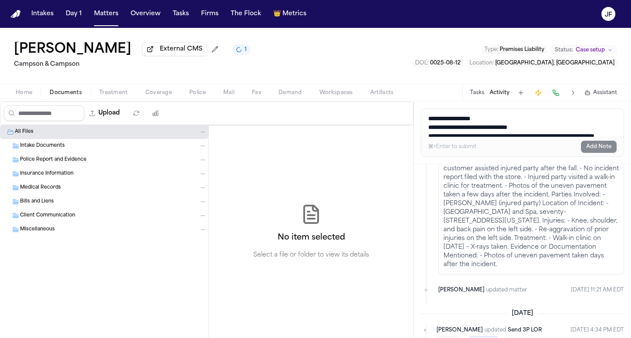
click at [480, 94] on button "Tasks" at bounding box center [477, 92] width 14 height 7
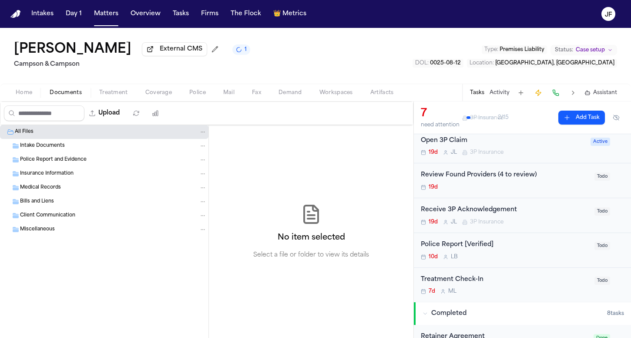
scroll to position [100, 0]
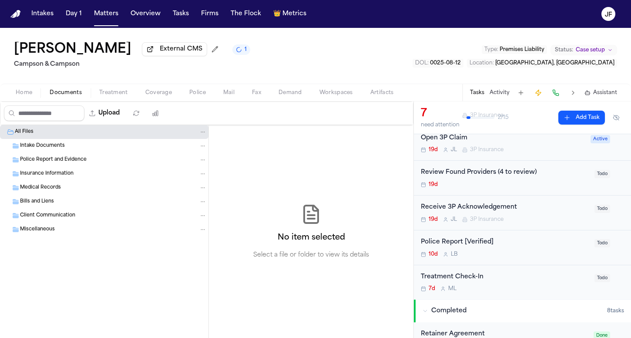
click at [466, 243] on div "Police Report [Verified]" at bounding box center [505, 242] width 169 height 10
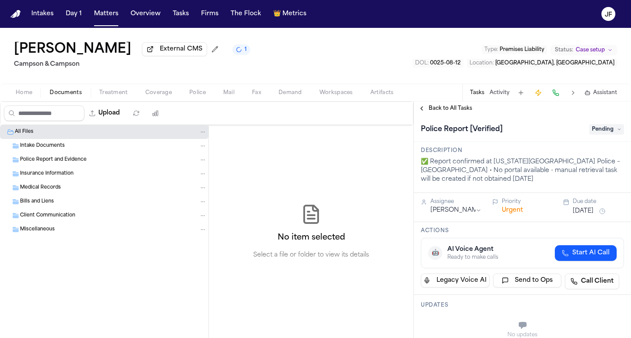
click at [195, 95] on span "Police" at bounding box center [197, 92] width 17 height 7
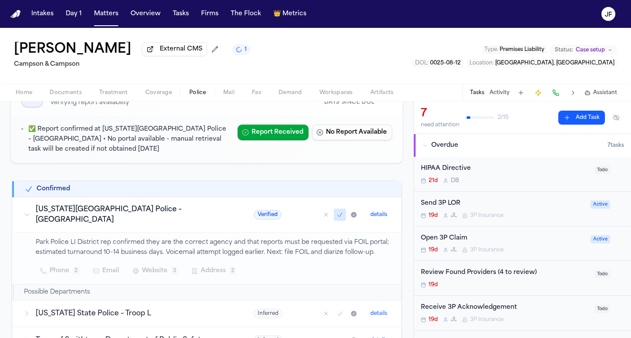
scroll to position [78, 0]
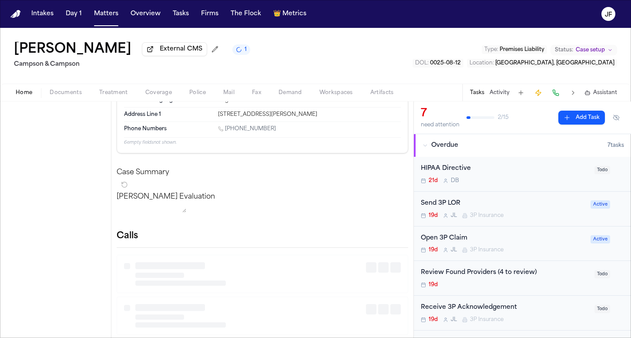
click at [29, 90] on span "Home" at bounding box center [24, 92] width 17 height 7
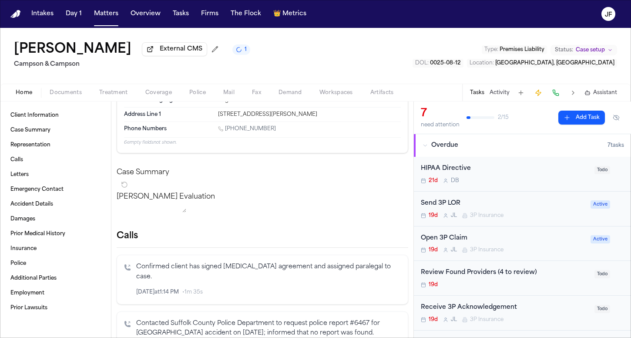
click at [479, 96] on button "Tasks" at bounding box center [477, 92] width 14 height 7
click at [502, 93] on button "Activity" at bounding box center [500, 92] width 20 height 7
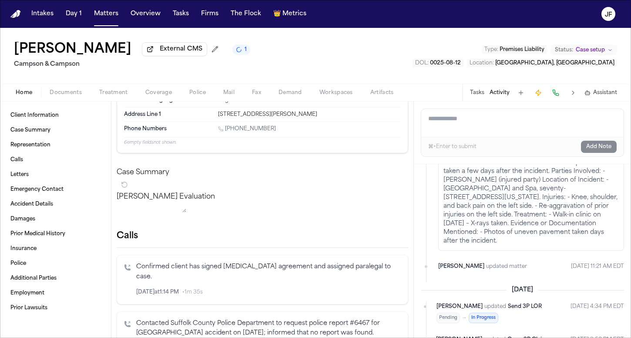
scroll to position [123, 0]
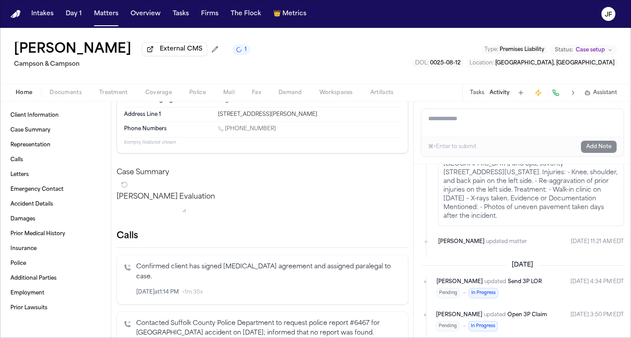
drag, startPoint x: 476, startPoint y: 104, endPoint x: 476, endPoint y: 109, distance: 4.8
click at [476, 105] on div "Add a note to this matter ⌘+Enter to submit Add Note" at bounding box center [522, 132] width 217 height 63
drag, startPoint x: 476, startPoint y: 121, endPoint x: 476, endPoint y: 110, distance: 10.9
click at [476, 121] on textarea "Add a note to this matter" at bounding box center [523, 123] width 202 height 28
click at [91, 50] on h1 "[PERSON_NAME]" at bounding box center [73, 50] width 118 height 16
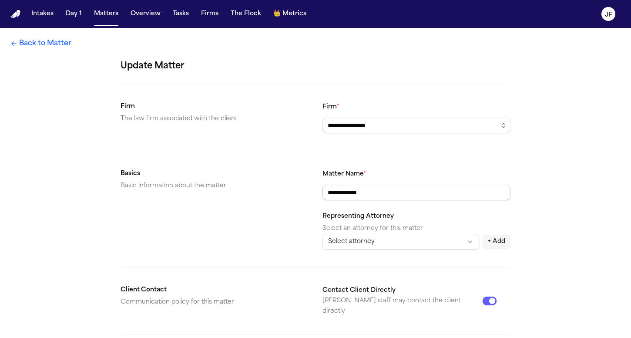
click at [439, 196] on input "**********" at bounding box center [417, 193] width 188 height 16
paste input "********"
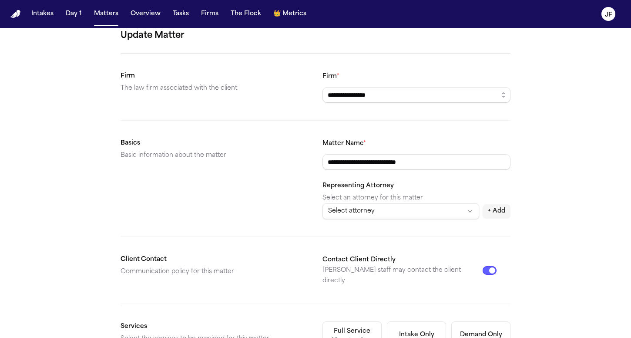
scroll to position [36, 0]
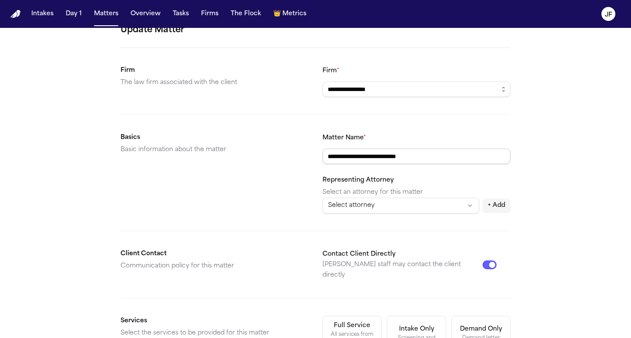
drag, startPoint x: 372, startPoint y: 157, endPoint x: 390, endPoint y: 155, distance: 17.9
click at [391, 156] on input "**********" at bounding box center [417, 156] width 188 height 16
click at [390, 155] on input "**********" at bounding box center [417, 156] width 188 height 16
drag, startPoint x: 372, startPoint y: 162, endPoint x: 434, endPoint y: 157, distance: 62.4
click at [434, 157] on input "**********" at bounding box center [417, 156] width 188 height 16
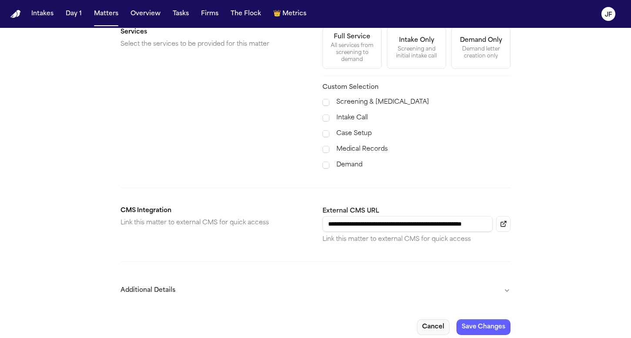
scroll to position [324, 0]
type input "**********"
click at [434, 320] on button "Cancel" at bounding box center [433, 328] width 33 height 16
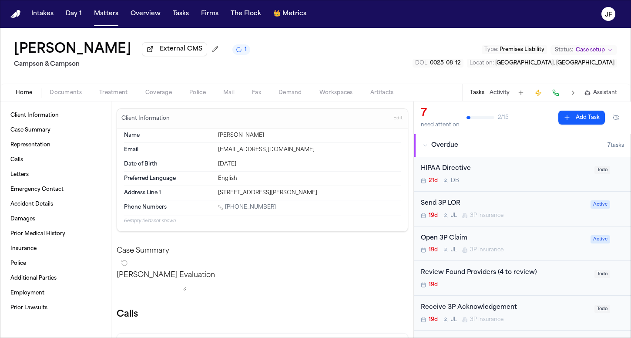
click at [503, 93] on button "Activity" at bounding box center [500, 92] width 20 height 7
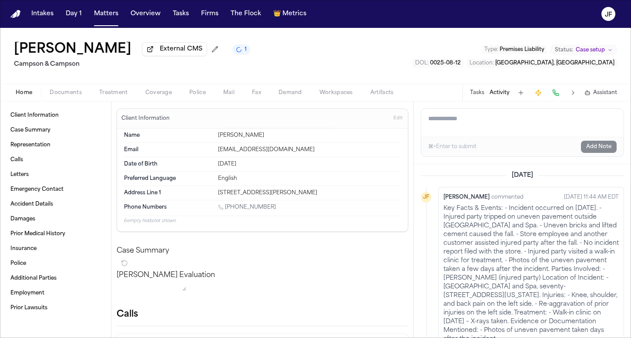
click at [494, 118] on textarea "Add a note to this matter" at bounding box center [523, 123] width 202 height 28
paste textarea "**********"
click at [446, 121] on textarea "**********" at bounding box center [523, 123] width 202 height 28
click at [498, 119] on textarea "**********" at bounding box center [523, 123] width 202 height 28
type textarea "**********"
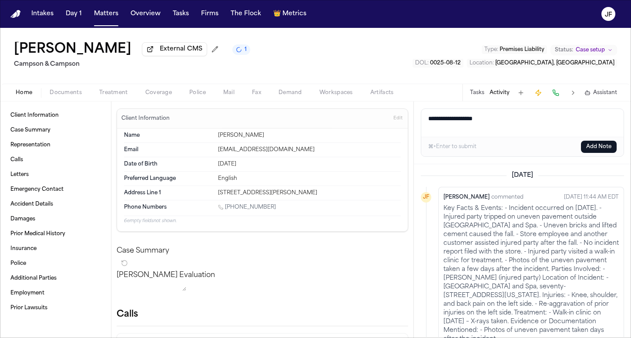
click at [589, 149] on button "Add Note" at bounding box center [599, 147] width 36 height 12
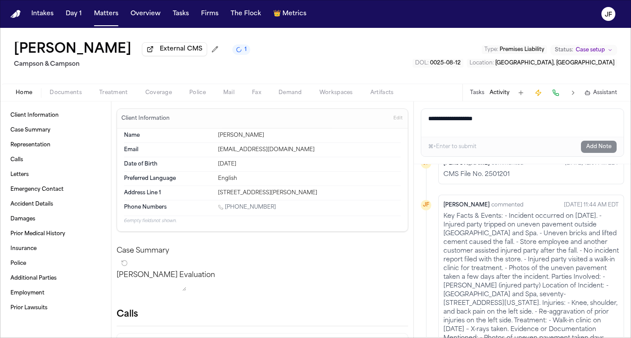
scroll to position [30, 0]
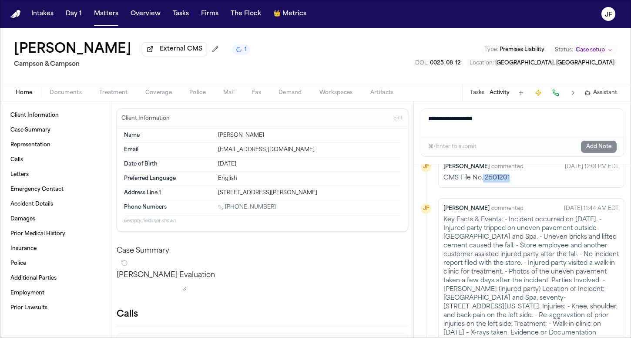
drag, startPoint x: 509, startPoint y: 182, endPoint x: 483, endPoint y: 178, distance: 26.6
click at [483, 178] on p "CMS File No. 2501201" at bounding box center [531, 178] width 175 height 9
copy p "2501201"
click at [57, 101] on div "Mary Kamitsis External CMS 1 Campson & Campson Type : Premises Liability Status…" at bounding box center [315, 65] width 631 height 74
click at [62, 100] on div "Home Documents Treatment Coverage Police Mail Fax Demand Workspaces Artifacts T…" at bounding box center [315, 92] width 631 height 17
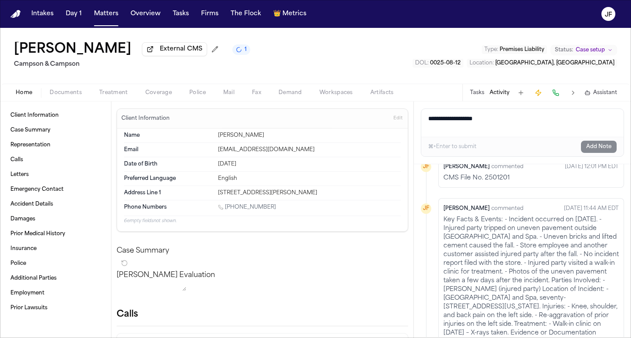
click at [64, 93] on span "Documents" at bounding box center [66, 92] width 32 height 7
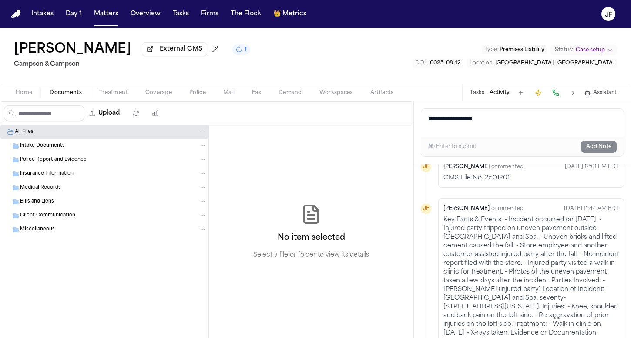
click at [45, 149] on span "Intake Documents" at bounding box center [42, 145] width 45 height 7
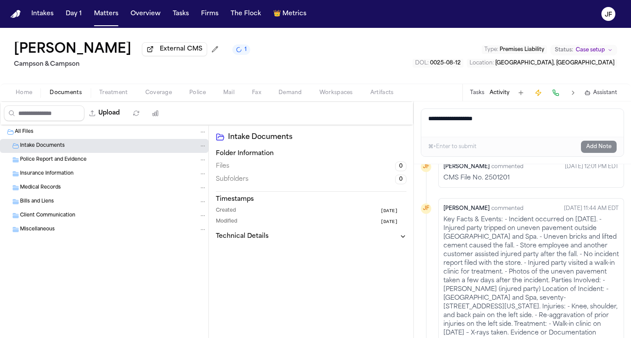
click at [202, 149] on icon "Folder: Intake Documents" at bounding box center [203, 146] width 6 height 6
click at [134, 120] on div "Upload 0 files selected Move files Download files Delete files More actions Cle…" at bounding box center [207, 219] width 414 height 236
click at [125, 114] on button "Upload" at bounding box center [104, 113] width 40 height 16
select select "**********"
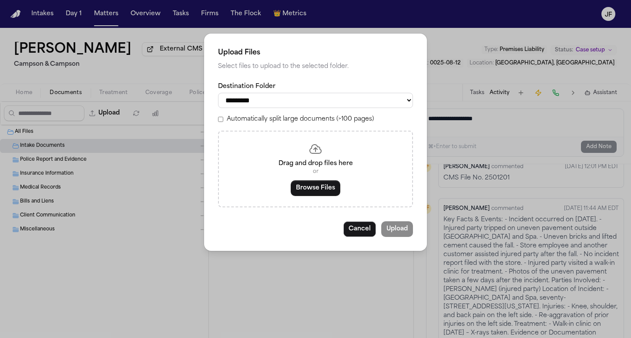
click at [304, 174] on div "Drag and drop files here or Browse Files" at bounding box center [315, 169] width 195 height 77
click at [304, 186] on button "Browse Files" at bounding box center [316, 188] width 50 height 16
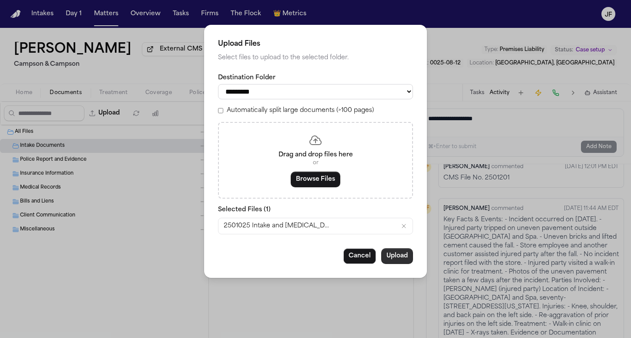
click at [408, 256] on button "Upload" at bounding box center [397, 256] width 32 height 16
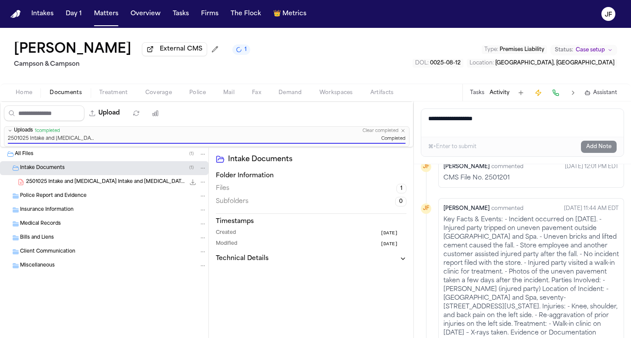
click at [143, 189] on div "2501025 Intake and Retainer Intake and Retainer Morgan _ Morgan Campson _ Camps…" at bounding box center [104, 182] width 209 height 14
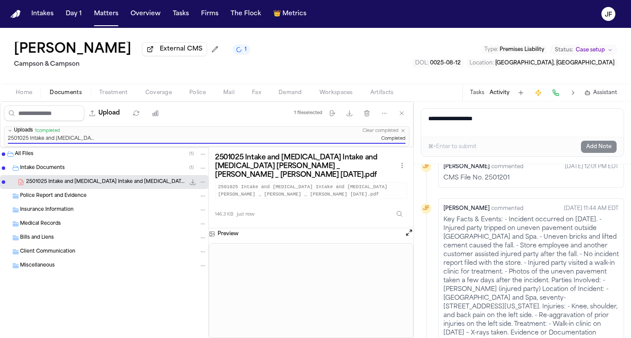
click at [205, 186] on div "File: 2501025 Intake and Retainer Intake and Retainer Morgan _ Morgan Campson _…" at bounding box center [198, 182] width 18 height 9
click at [204, 184] on icon "File: 2501025 Intake and Retainer Intake and Retainer Morgan _ Morgan Campson _…" at bounding box center [203, 182] width 6 height 6
click at [196, 229] on span "Delete" at bounding box center [201, 231] width 26 height 10
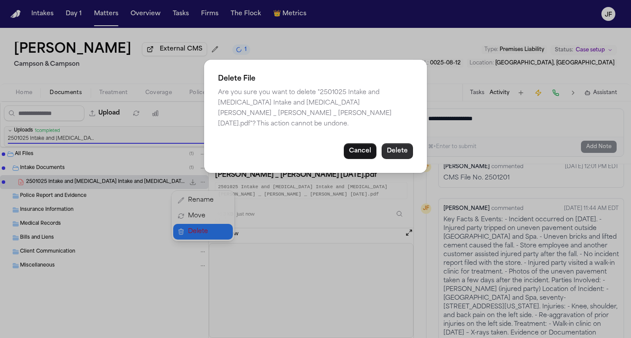
click at [390, 143] on button "Delete" at bounding box center [397, 151] width 31 height 16
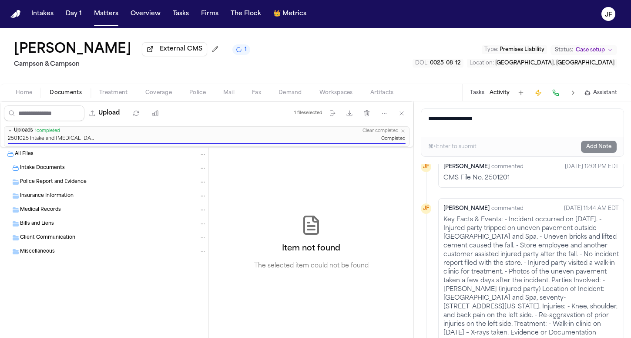
click at [104, 168] on div "Intake Documents" at bounding box center [113, 168] width 187 height 8
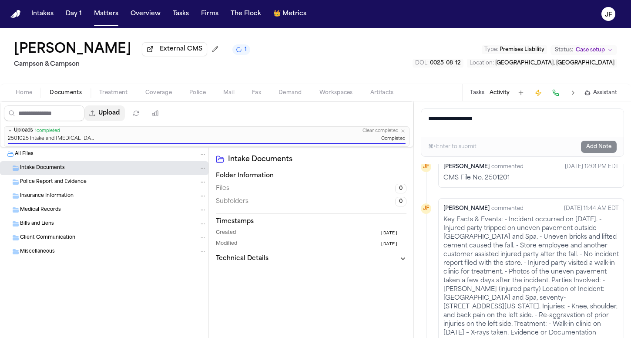
click at [125, 119] on button "Upload" at bounding box center [104, 113] width 40 height 16
select select "**********"
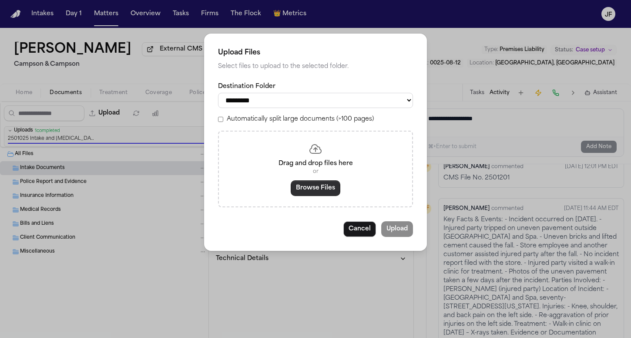
click at [320, 192] on button "Browse Files" at bounding box center [316, 188] width 50 height 16
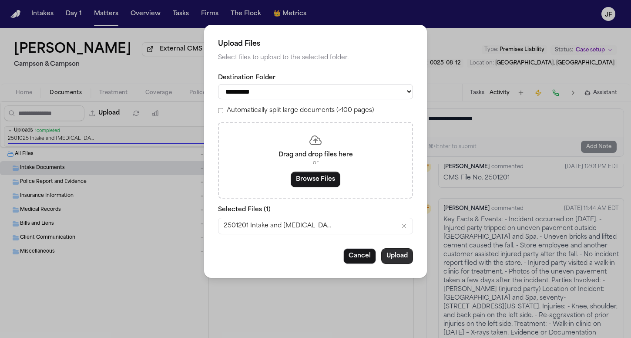
click at [398, 259] on button "Upload" at bounding box center [397, 256] width 32 height 16
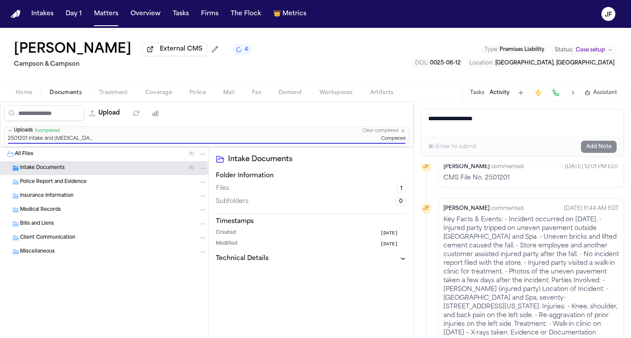
click at [162, 167] on div "Intake Documents ( 1 )" at bounding box center [113, 168] width 187 height 8
click at [157, 177] on div "2501201 Intake and Retainer Intake and Retainer Morgan _ Morgan Campson _ Camps…" at bounding box center [104, 182] width 209 height 14
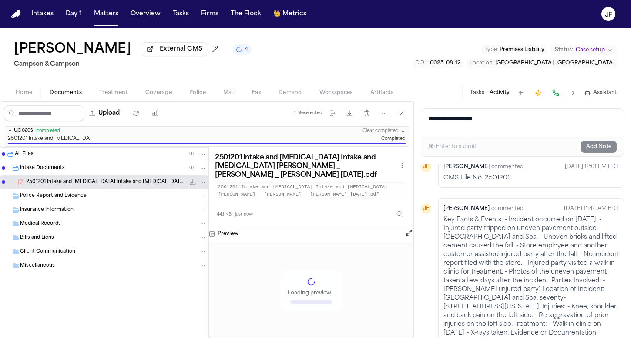
click at [204, 183] on icon "File: 2501201 Intake and Retainer Intake and Retainer Morgan _ Morgan Campson _…" at bounding box center [203, 182] width 6 height 6
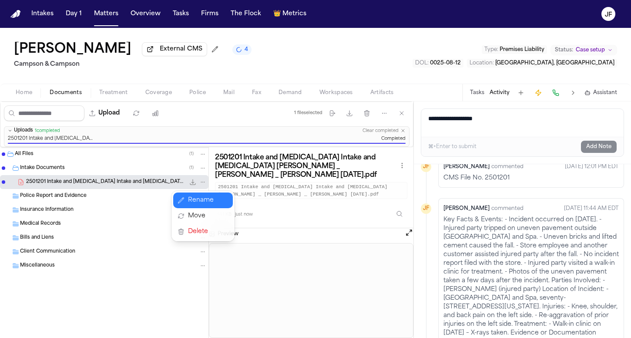
click at [212, 202] on button "Rename" at bounding box center [203, 200] width 60 height 16
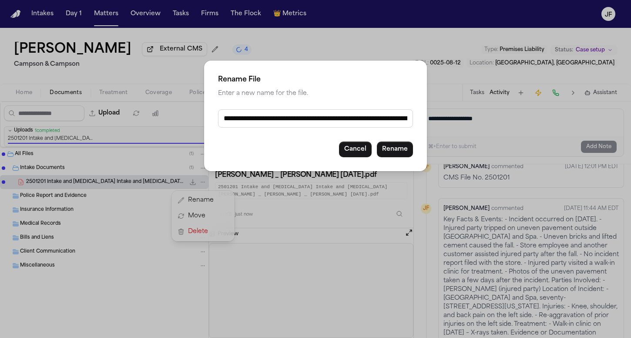
drag, startPoint x: 256, startPoint y: 118, endPoint x: 160, endPoint y: 125, distance: 96.0
click at [160, 125] on div "**********" at bounding box center [315, 169] width 631 height 338
click at [229, 130] on div "**********" at bounding box center [315, 116] width 223 height 111
click at [368, 123] on input "**********" at bounding box center [315, 118] width 195 height 18
drag, startPoint x: 406, startPoint y: 121, endPoint x: 231, endPoint y: 121, distance: 174.6
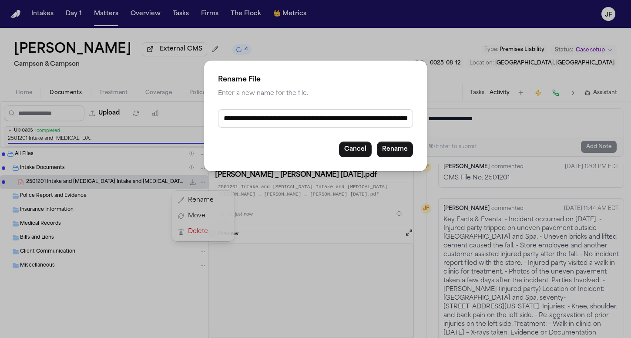
click at [231, 121] on input "**********" at bounding box center [315, 118] width 195 height 18
drag, startPoint x: 348, startPoint y: 121, endPoint x: 226, endPoint y: 90, distance: 126.5
click at [216, 105] on div "**********" at bounding box center [315, 116] width 223 height 111
type input "**********"
click at [391, 159] on div "**********" at bounding box center [315, 116] width 223 height 111
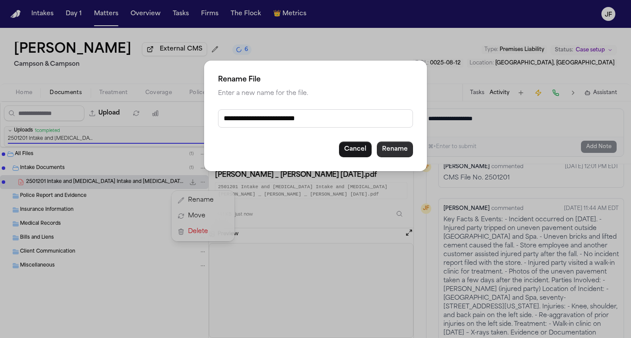
click at [391, 152] on button "Rename" at bounding box center [395, 150] width 36 height 16
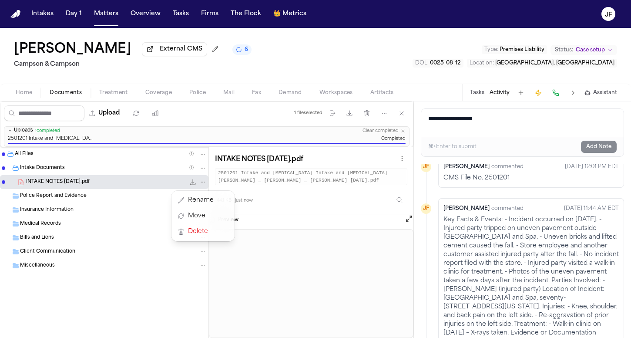
click at [203, 120] on div "Upload 1 file selected Move files Download files Delete files More actions Clea…" at bounding box center [207, 219] width 414 height 236
click at [125, 117] on button "Upload" at bounding box center [104, 113] width 40 height 16
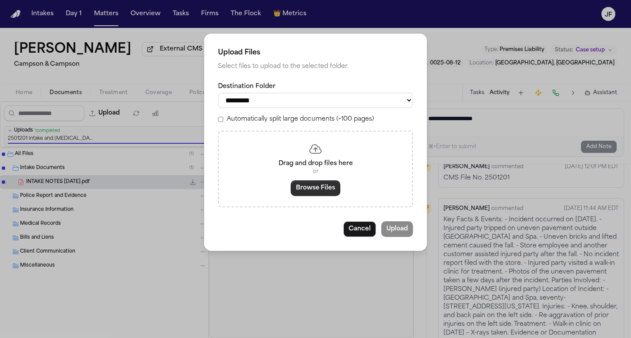
click at [324, 186] on button "Browse Files" at bounding box center [316, 188] width 50 height 16
click at [361, 236] on button "Cancel" at bounding box center [360, 229] width 33 height 16
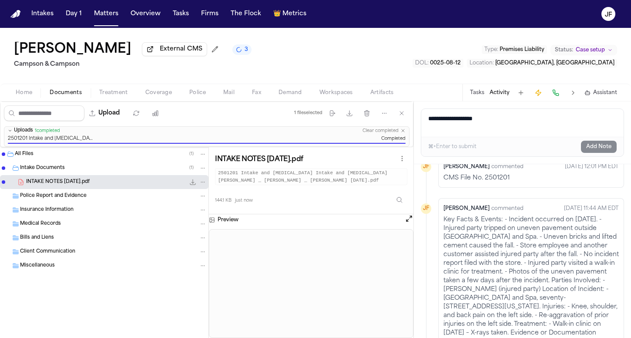
click at [236, 52] on icon "3 active tasks" at bounding box center [239, 50] width 6 height 6
click at [267, 37] on div "Mary Kamitsis External CMS 2 Campson & Campson Type : Premises Liability Status…" at bounding box center [315, 56] width 631 height 56
click at [461, 64] on span "0025-08-12" at bounding box center [445, 63] width 31 height 5
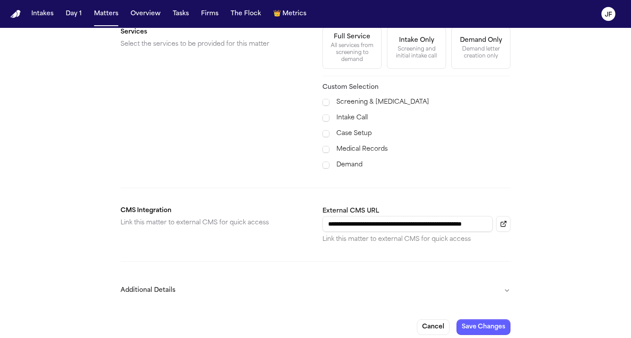
scroll to position [324, 0]
click at [163, 280] on button "Additional Details" at bounding box center [316, 291] width 390 height 23
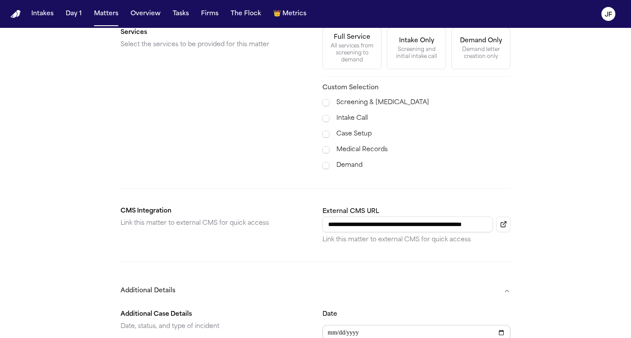
click at [376, 326] on input "**********" at bounding box center [417, 333] width 188 height 16
click at [372, 326] on input "**********" at bounding box center [417, 333] width 188 height 16
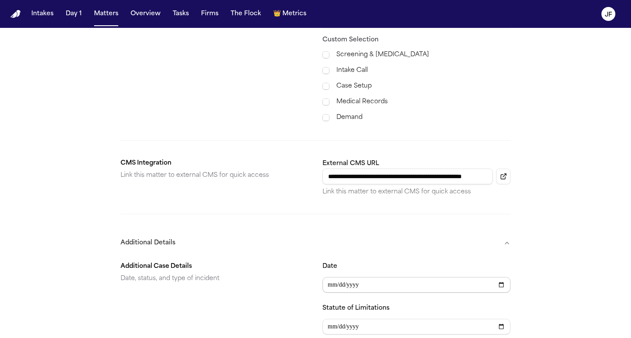
scroll to position [374, 0]
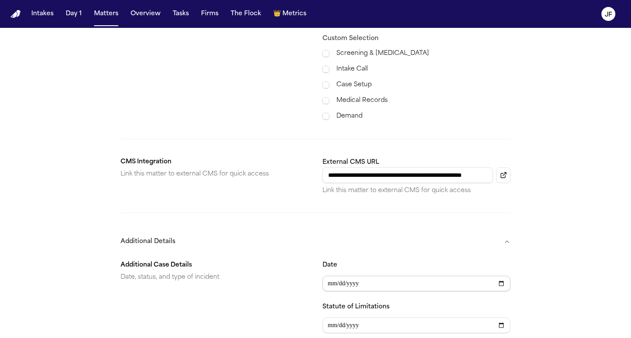
click at [330, 276] on input "**********" at bounding box center [417, 284] width 188 height 16
click at [357, 280] on input "**********" at bounding box center [417, 284] width 188 height 16
type input "**********"
click at [298, 273] on p "Date, status, and type of incident" at bounding box center [215, 277] width 188 height 10
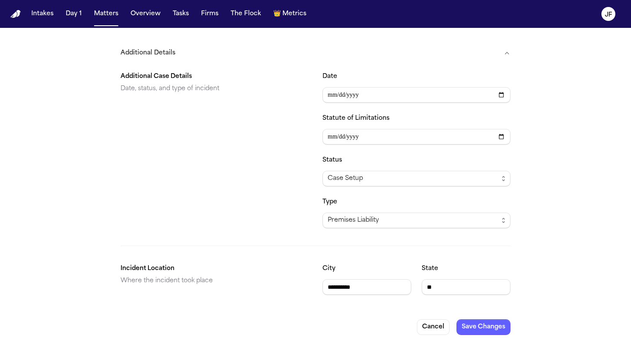
scroll to position [562, 0]
click at [344, 129] on input "Statute of Limitations" at bounding box center [417, 137] width 188 height 16
click at [363, 129] on input "Statute of Limitations" at bounding box center [417, 137] width 188 height 16
click at [332, 129] on input "Statute of Limitations" at bounding box center [417, 137] width 188 height 16
click at [364, 129] on input "**********" at bounding box center [417, 137] width 188 height 16
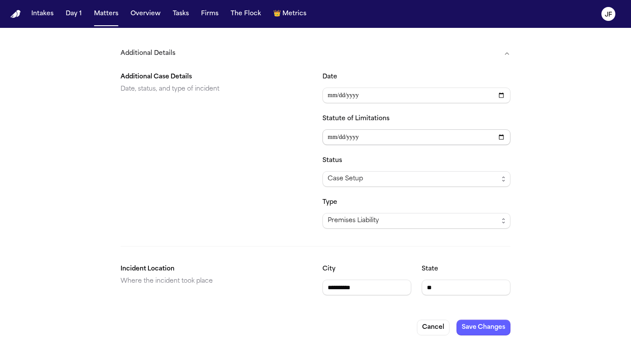
click at [362, 129] on input "**********" at bounding box center [417, 137] width 188 height 16
click at [248, 236] on div "**********" at bounding box center [316, 183] width 390 height 237
click at [384, 133] on input "**********" at bounding box center [417, 137] width 188 height 16
click at [378, 134] on input "**********" at bounding box center [417, 137] width 188 height 16
click at [371, 129] on input "**********" at bounding box center [417, 137] width 188 height 16
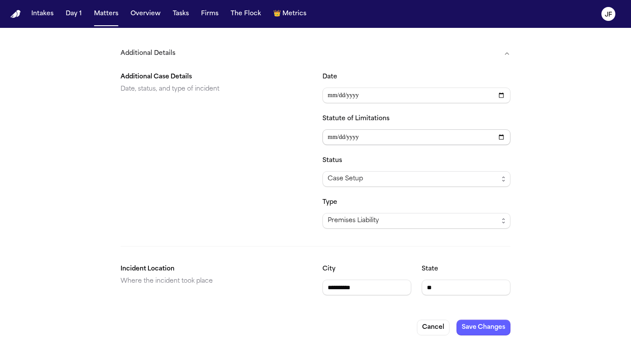
click at [364, 129] on input "**********" at bounding box center [417, 137] width 188 height 16
type input "**********"
click at [290, 206] on div "Additional Case Details Date, status, and type of incident" at bounding box center [215, 150] width 188 height 157
click at [479, 320] on button "Save Changes" at bounding box center [484, 328] width 54 height 16
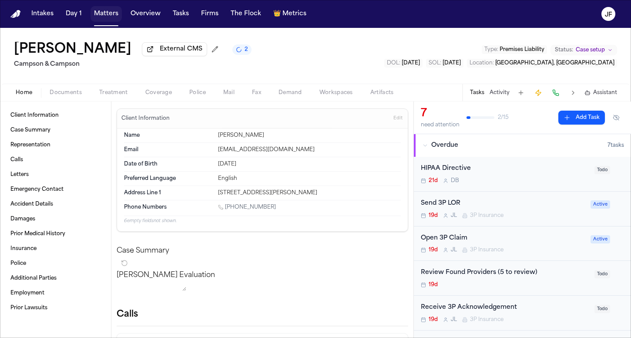
click at [108, 13] on button "Matters" at bounding box center [106, 14] width 31 height 16
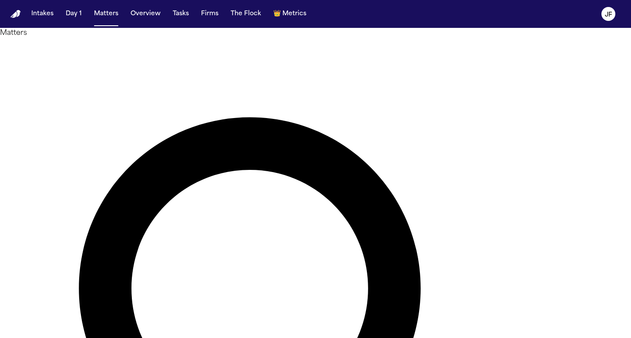
drag, startPoint x: 310, startPoint y: 46, endPoint x: 186, endPoint y: 58, distance: 125.6
type input "*"
type input "********"
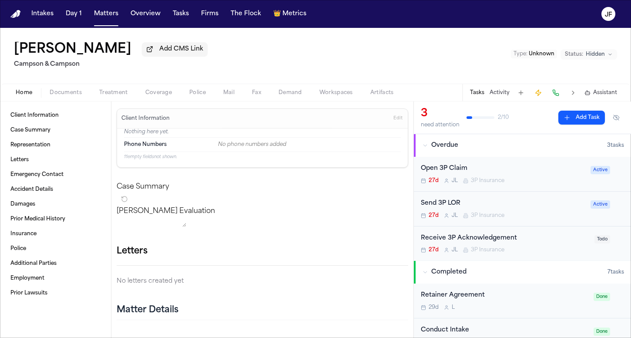
click at [258, 33] on div "Jason Mamarella Add CMS Link Campson & Campson Type : Unknown Status: Hidden" at bounding box center [315, 56] width 631 height 56
click at [70, 96] on span "Documents" at bounding box center [66, 92] width 32 height 7
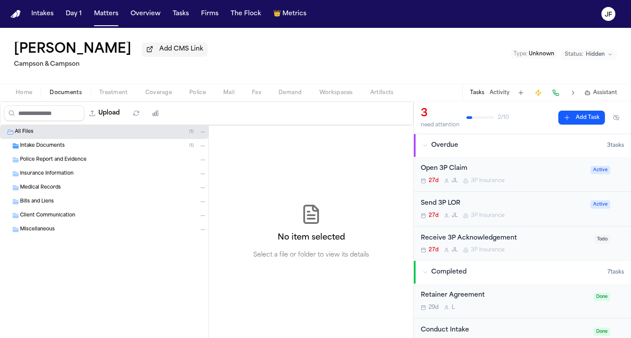
click at [51, 145] on span "Intake Documents" at bounding box center [42, 145] width 45 height 7
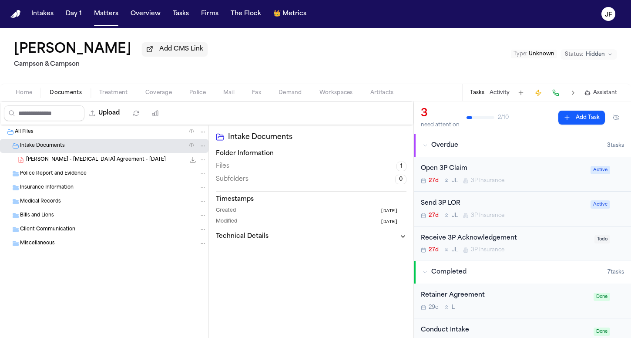
click at [59, 162] on span "J. Mamarella - Retainer Agreement - 8.14.25" at bounding box center [96, 159] width 140 height 7
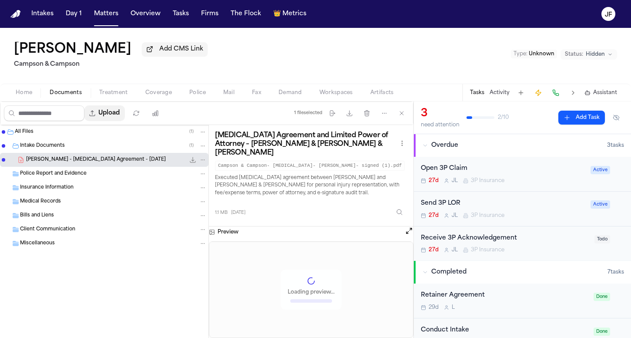
click at [125, 111] on button "Upload" at bounding box center [104, 113] width 40 height 16
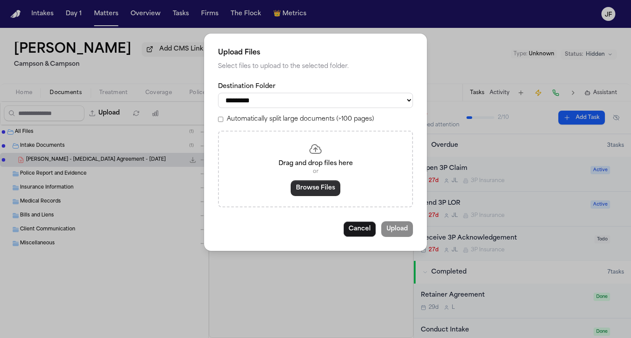
click at [307, 190] on button "Browse Files" at bounding box center [316, 188] width 50 height 16
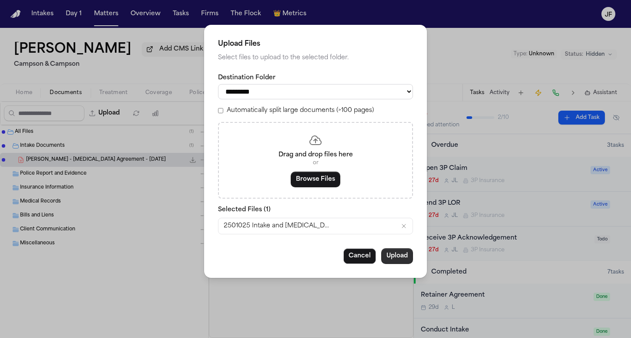
click at [404, 258] on button "Upload" at bounding box center [397, 256] width 32 height 16
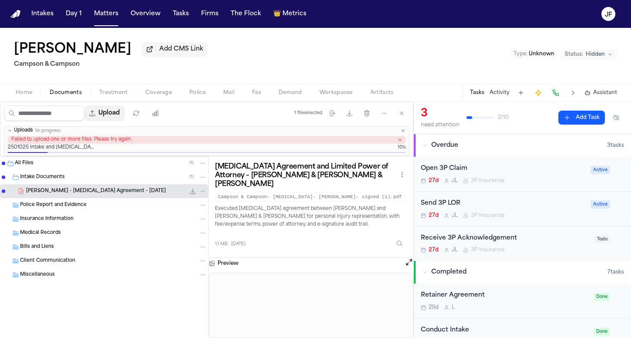
click at [125, 119] on button "Upload" at bounding box center [104, 113] width 40 height 16
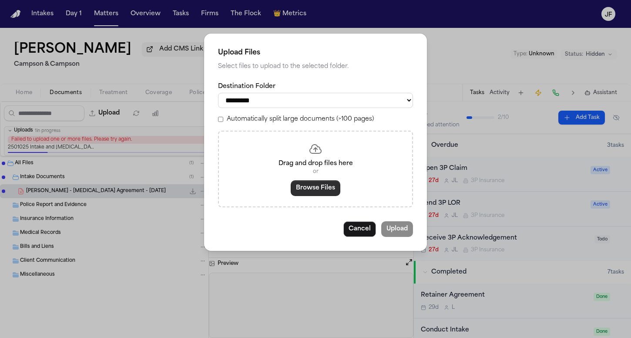
click at [313, 187] on button "Browse Files" at bounding box center [316, 188] width 50 height 16
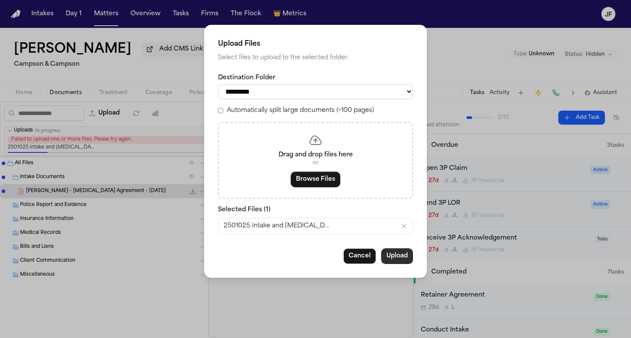
click at [402, 260] on button "Upload" at bounding box center [397, 256] width 32 height 16
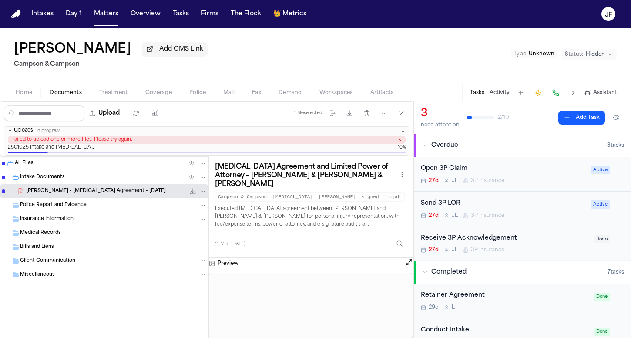
click at [401, 141] on icon "button" at bounding box center [400, 140] width 4 height 4
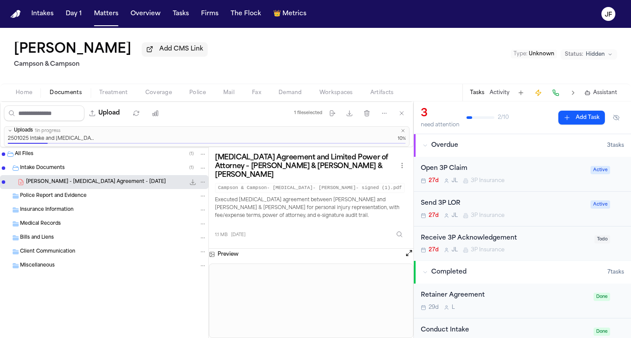
click at [402, 138] on span "10%" at bounding box center [402, 139] width 8 height 7
click at [403, 136] on span "10%" at bounding box center [402, 139] width 8 height 7
click at [404, 132] on icon "button" at bounding box center [403, 130] width 3 height 3
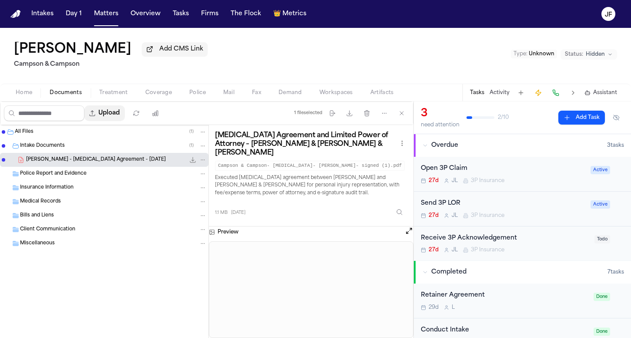
click at [125, 111] on button "Upload" at bounding box center [104, 113] width 40 height 16
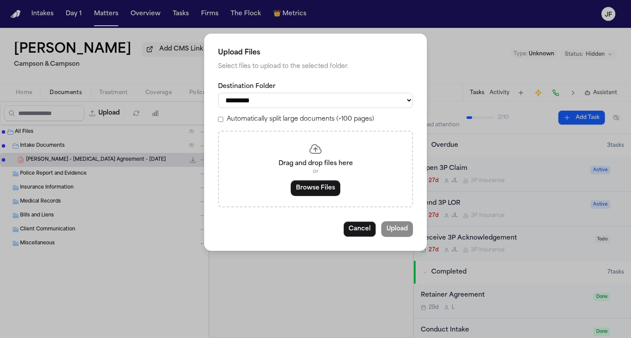
click at [317, 190] on button "Browse Files" at bounding box center [316, 188] width 50 height 16
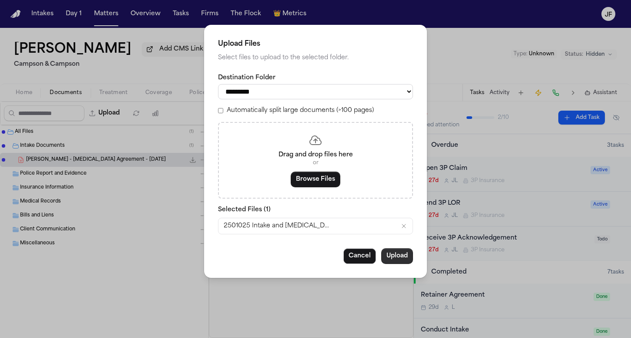
click at [395, 253] on button "Upload" at bounding box center [397, 256] width 32 height 16
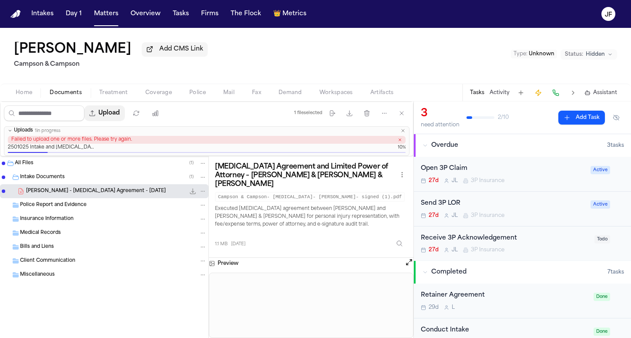
click at [125, 121] on button "Upload" at bounding box center [104, 113] width 40 height 16
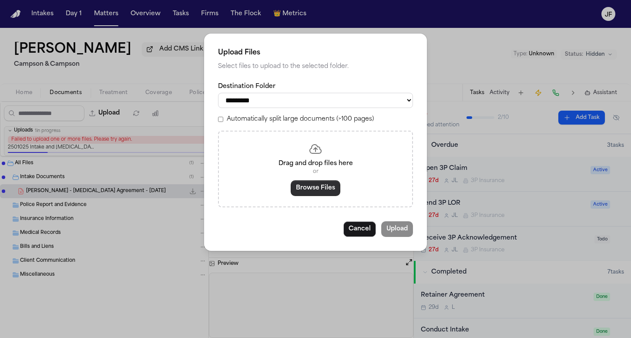
click at [327, 180] on button "Browse Files" at bounding box center [316, 188] width 50 height 16
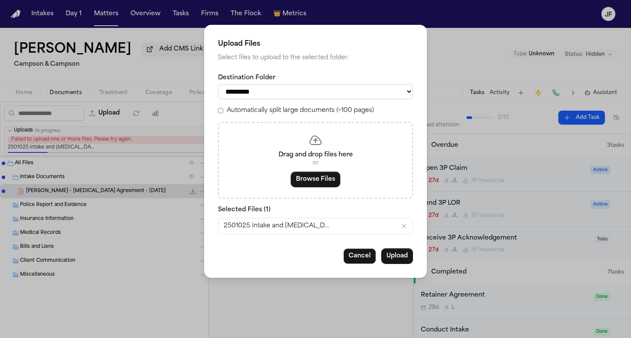
select select "**********"
click at [401, 253] on button "Upload" at bounding box center [397, 256] width 32 height 16
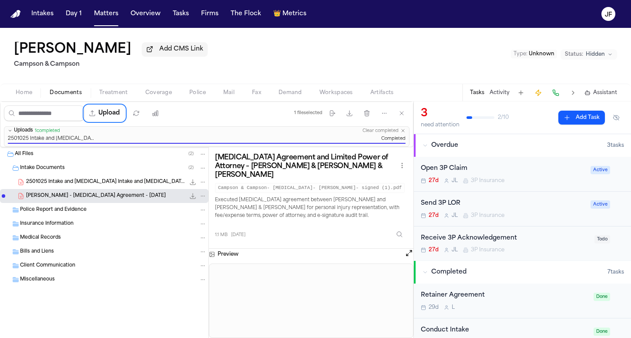
click at [145, 179] on div "2501025 Intake and Retainer Intake and Retainer Morgan _ Morgan Campson _ Camps…" at bounding box center [116, 182] width 181 height 9
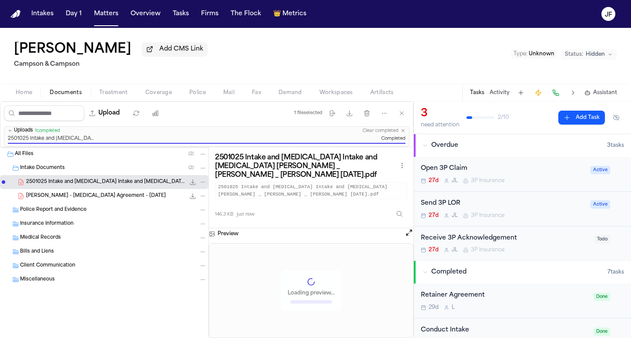
click at [198, 183] on div "File: 2501025 Intake and Retainer Intake and Retainer Morgan _ Morgan Campson _…" at bounding box center [198, 182] width 18 height 9
click at [205, 180] on icon "File: 2501025 Intake and Retainer Intake and Retainer Morgan _ Morgan Campson _…" at bounding box center [203, 182] width 6 height 6
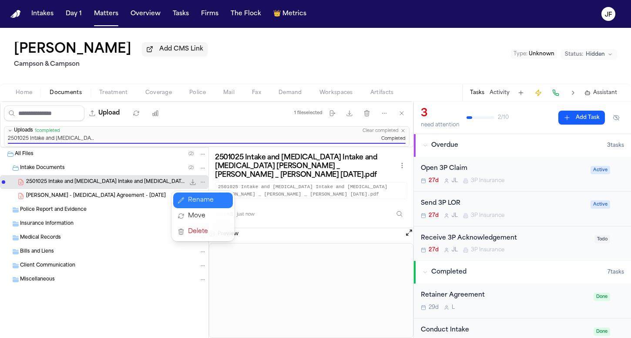
click at [206, 208] on button "Move" at bounding box center [203, 216] width 60 height 16
select select "**********"
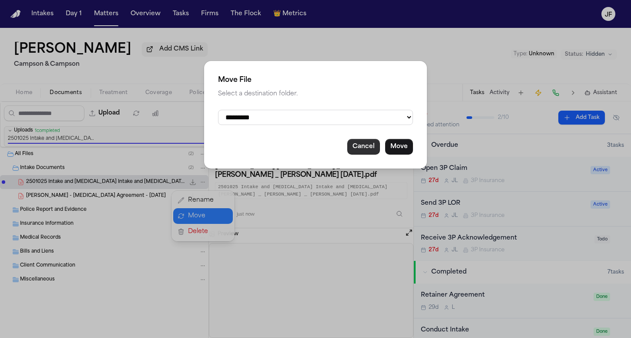
click at [361, 142] on button "Cancel" at bounding box center [364, 147] width 33 height 16
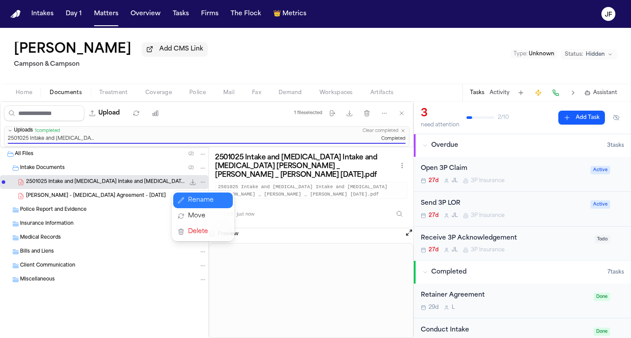
click at [217, 195] on button "Rename" at bounding box center [203, 200] width 60 height 16
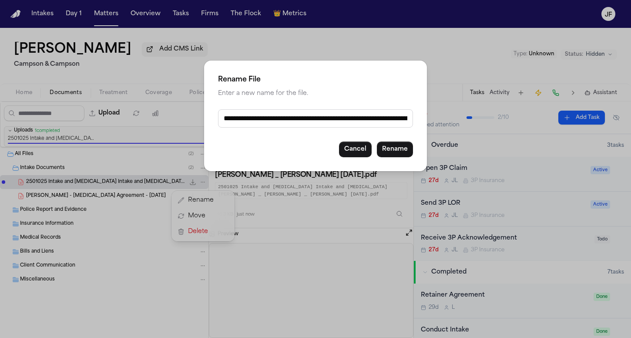
click at [256, 115] on input "**********" at bounding box center [315, 118] width 195 height 18
drag, startPoint x: 384, startPoint y: 121, endPoint x: 243, endPoint y: 115, distance: 141.7
click at [243, 115] on input "**********" at bounding box center [315, 118] width 195 height 18
drag, startPoint x: 359, startPoint y: 121, endPoint x: 250, endPoint y: 117, distance: 109.4
click at [250, 117] on input "**********" at bounding box center [315, 118] width 195 height 18
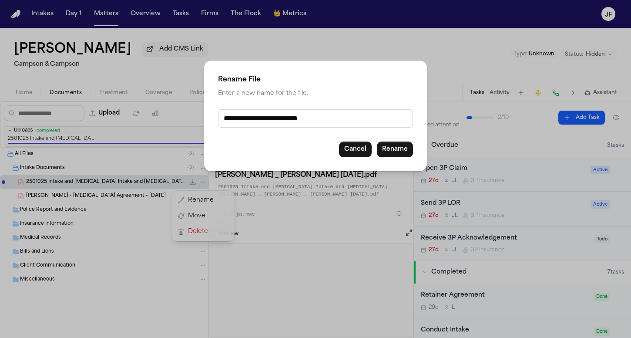
type input "**********"
click at [405, 154] on button "Rename" at bounding box center [395, 150] width 36 height 16
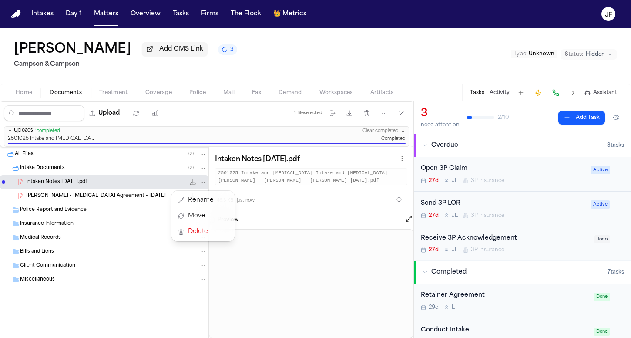
click at [107, 192] on div "All Files ( 2 ) Intake Documents ( 2 ) Intaken Notes 07-31-2025.pdf 146.3 KB • …" at bounding box center [104, 238] width 209 height 183
click at [203, 186] on div "File: Intaken Notes 07-31-2025.pdf" at bounding box center [198, 182] width 18 height 9
click at [205, 179] on div "Intaken Notes 07-31-2025.pdf 146.3 KB • PDF" at bounding box center [104, 182] width 209 height 14
click at [205, 180] on button "File: Intaken Notes 07-31-2025.pdf" at bounding box center [203, 182] width 8 height 8
click at [205, 198] on button "Rename" at bounding box center [203, 200] width 60 height 16
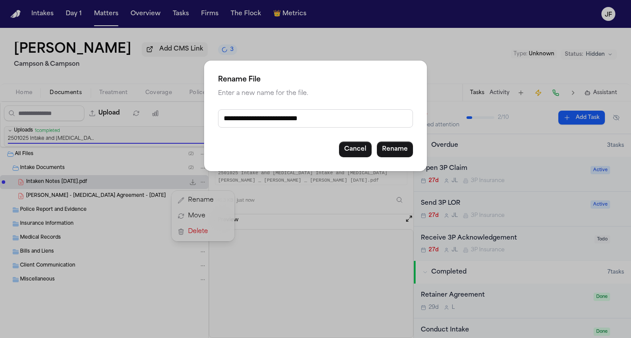
click at [248, 125] on input "**********" at bounding box center [315, 118] width 195 height 18
click at [241, 135] on div "**********" at bounding box center [315, 116] width 223 height 111
click at [249, 115] on input "**********" at bounding box center [315, 118] width 195 height 18
type input "**********"
click at [399, 150] on button "Rename" at bounding box center [395, 150] width 36 height 16
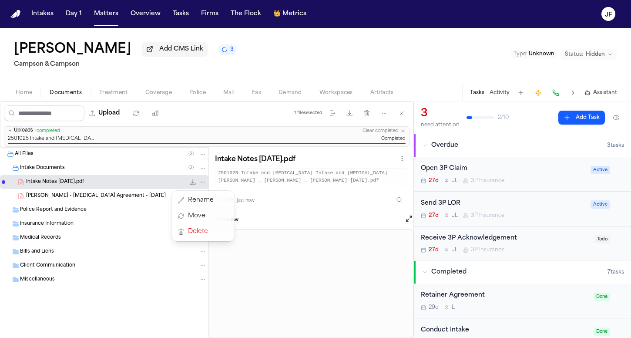
click at [448, 203] on div "Upload 1 file selected Move files Download files Delete files More actions Clea…" at bounding box center [315, 219] width 631 height 236
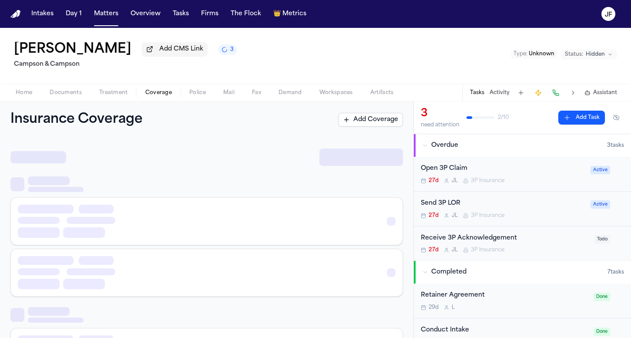
click at [152, 89] on button "Coverage" at bounding box center [159, 93] width 44 height 10
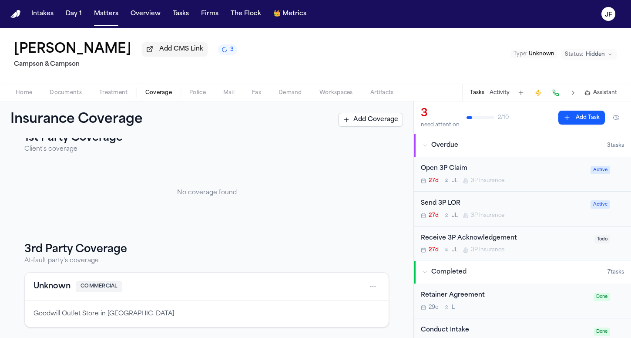
scroll to position [19, 0]
click at [23, 93] on span "Home" at bounding box center [24, 92] width 17 height 7
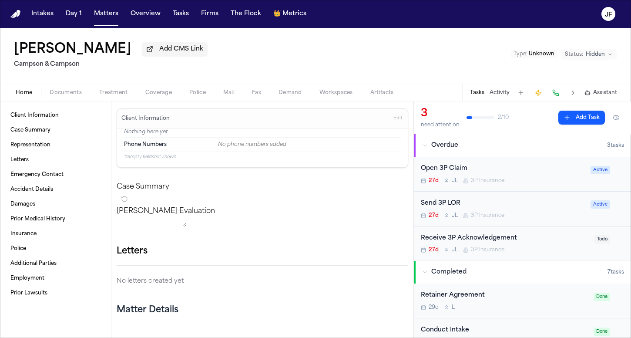
click at [405, 27] on nav "Intakes Day 1 Matters Overview Tasks Firms The Flock 👑 Metrics JF" at bounding box center [315, 14] width 631 height 28
click at [573, 0] on nav "Intakes Day 1 Matters Overview Tasks Firms The Flock 👑 Metrics JF" at bounding box center [315, 14] width 631 height 28
drag, startPoint x: 302, startPoint y: 84, endPoint x: 302, endPoint y: 79, distance: 4.8
click at [302, 84] on div "Jason Mamarella Add CMS Link Campson & Campson Type : Unknown Status: Hidden" at bounding box center [315, 56] width 631 height 56
